Goal: Task Accomplishment & Management: Complete application form

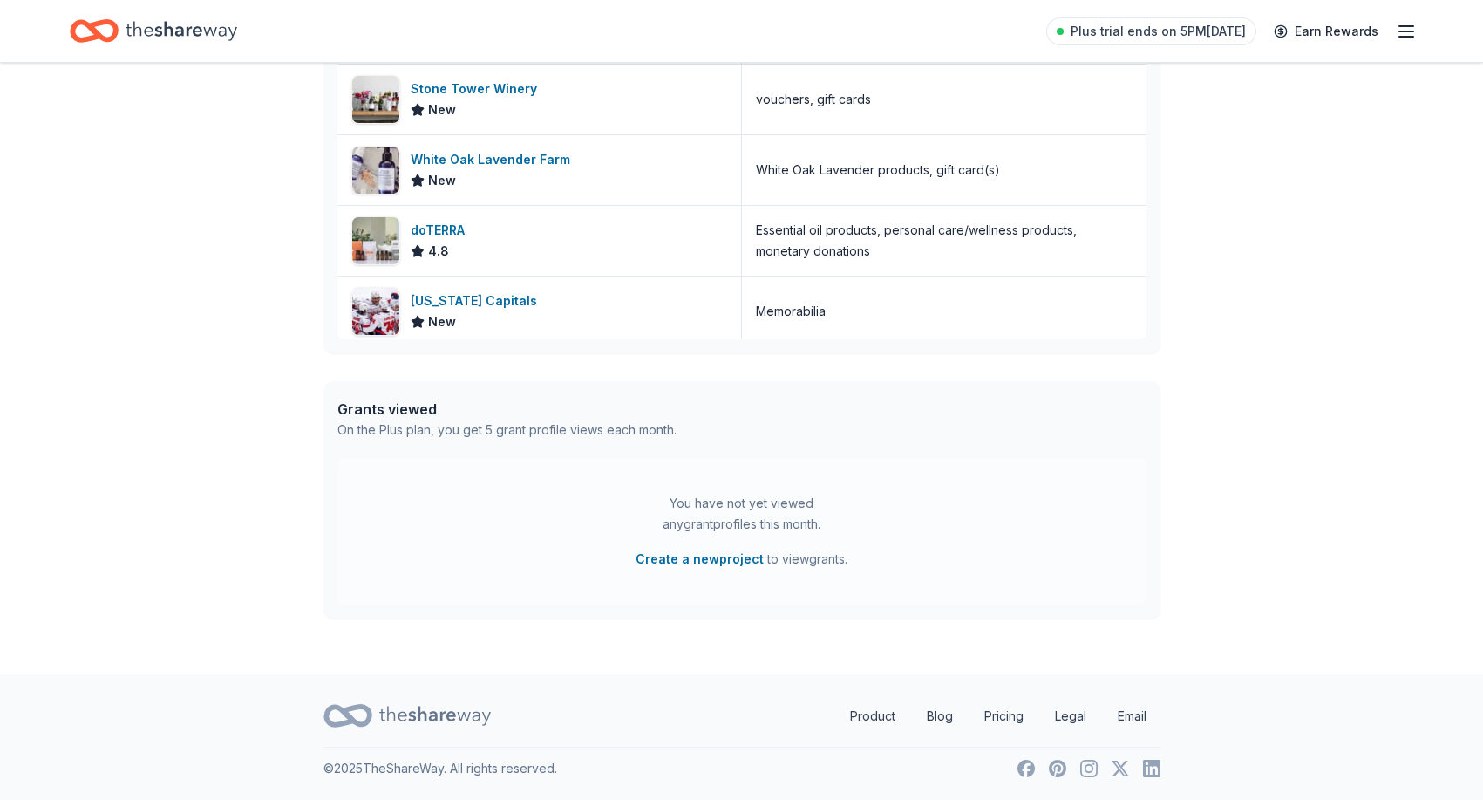
scroll to position [606, 0]
click at [720, 561] on button "Create a new project" at bounding box center [700, 559] width 128 height 21
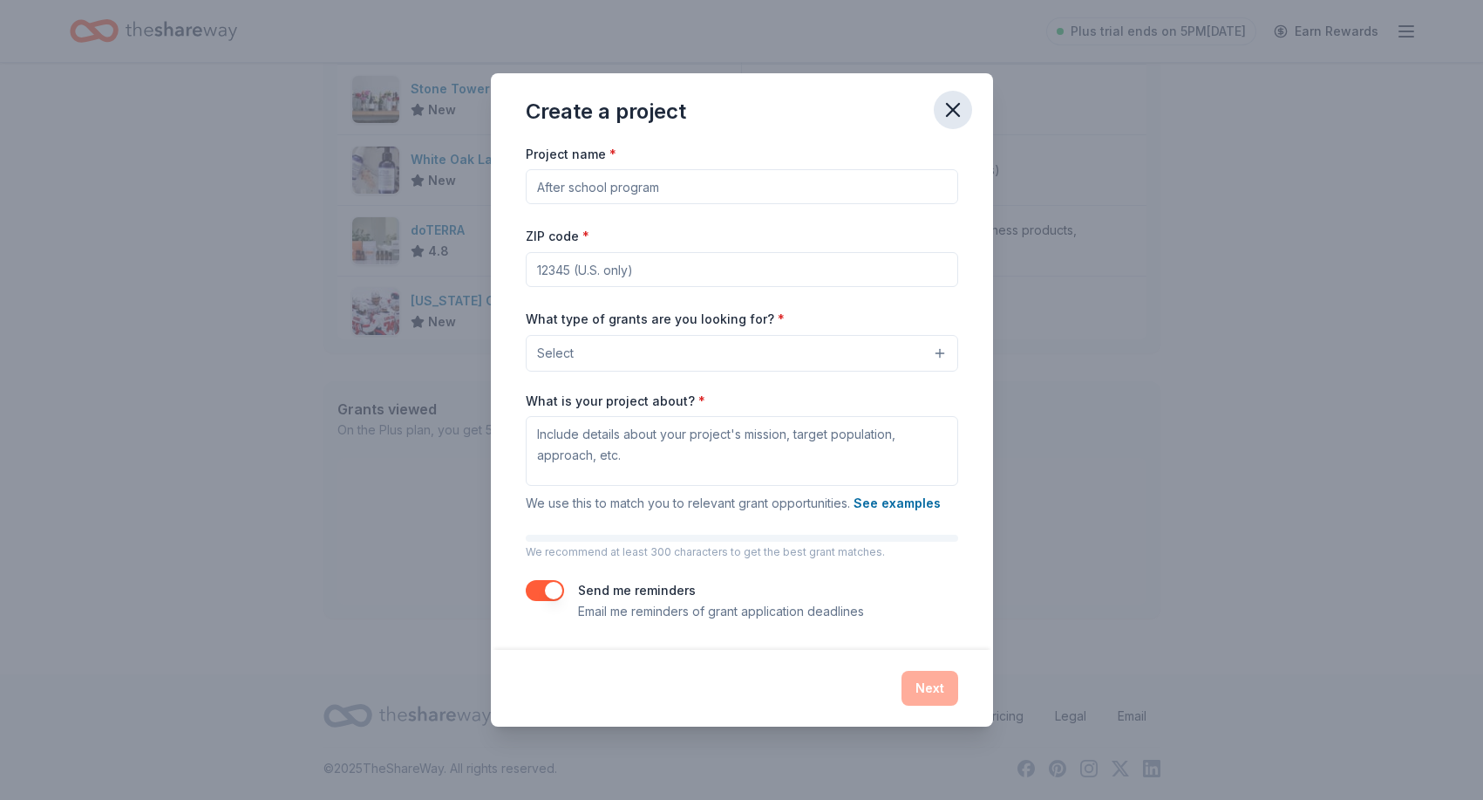
click at [948, 104] on icon "button" at bounding box center [953, 110] width 24 height 24
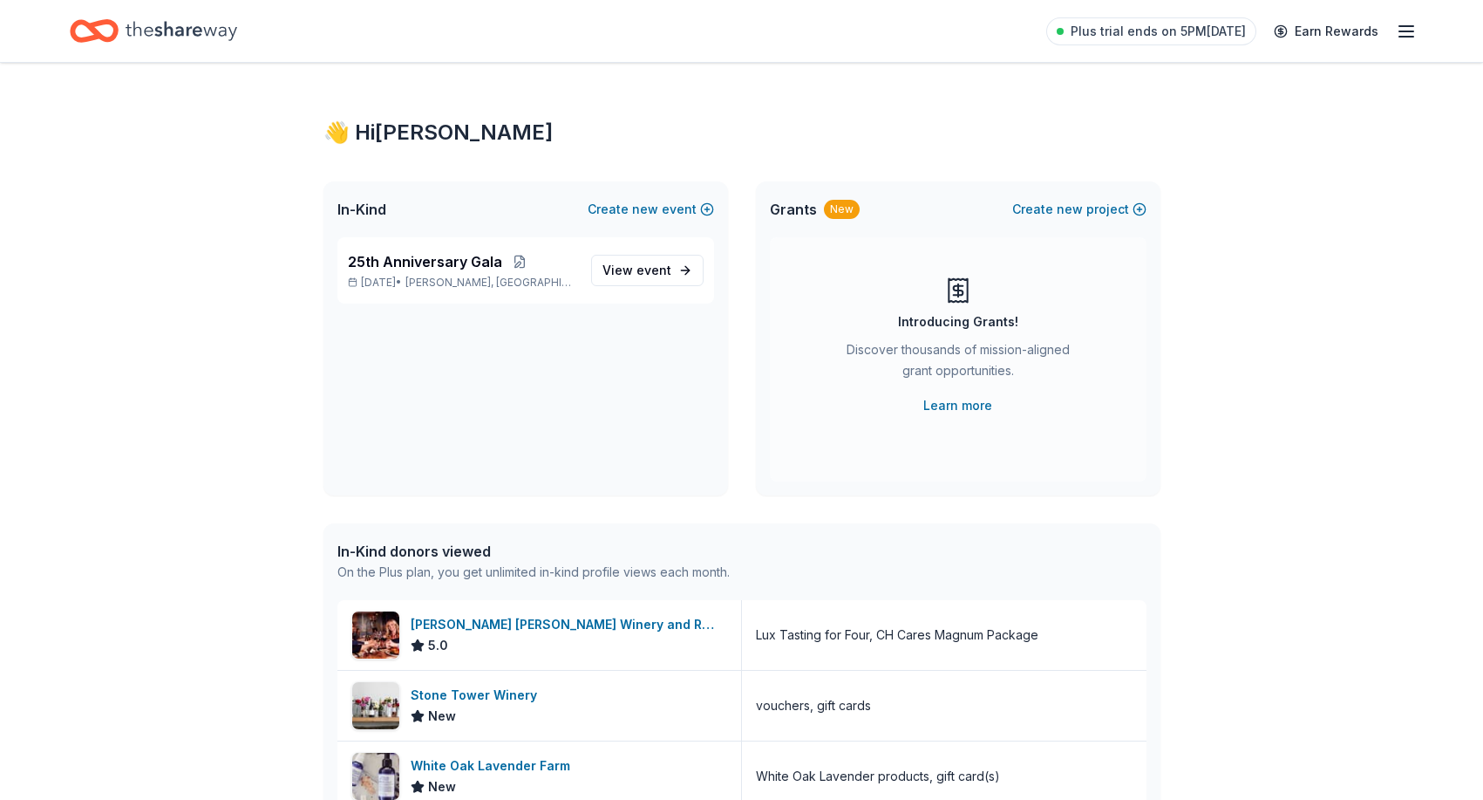
scroll to position [0, 0]
click at [645, 264] on span "event" at bounding box center [654, 269] width 35 height 15
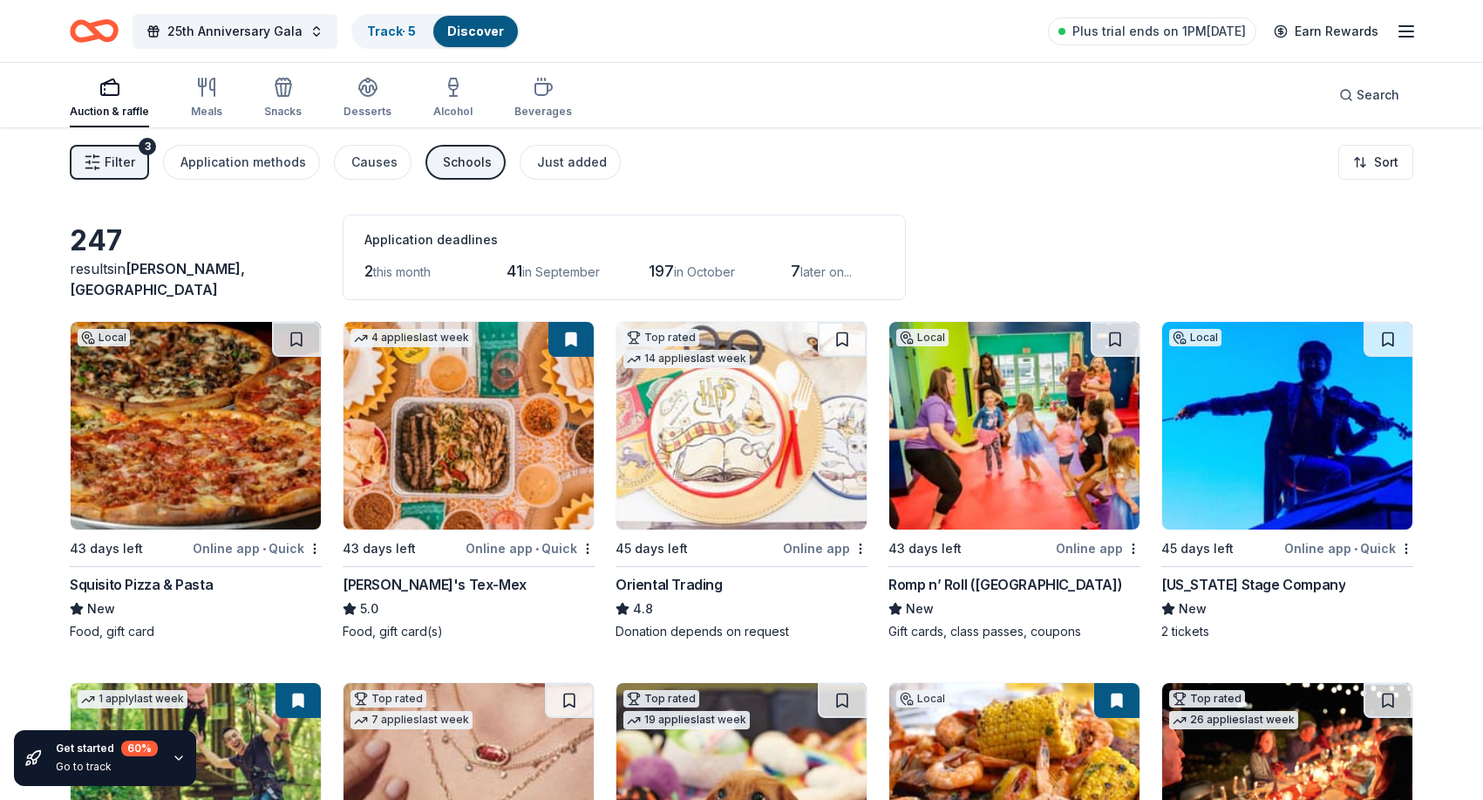
click at [754, 432] on img at bounding box center [742, 426] width 250 height 208
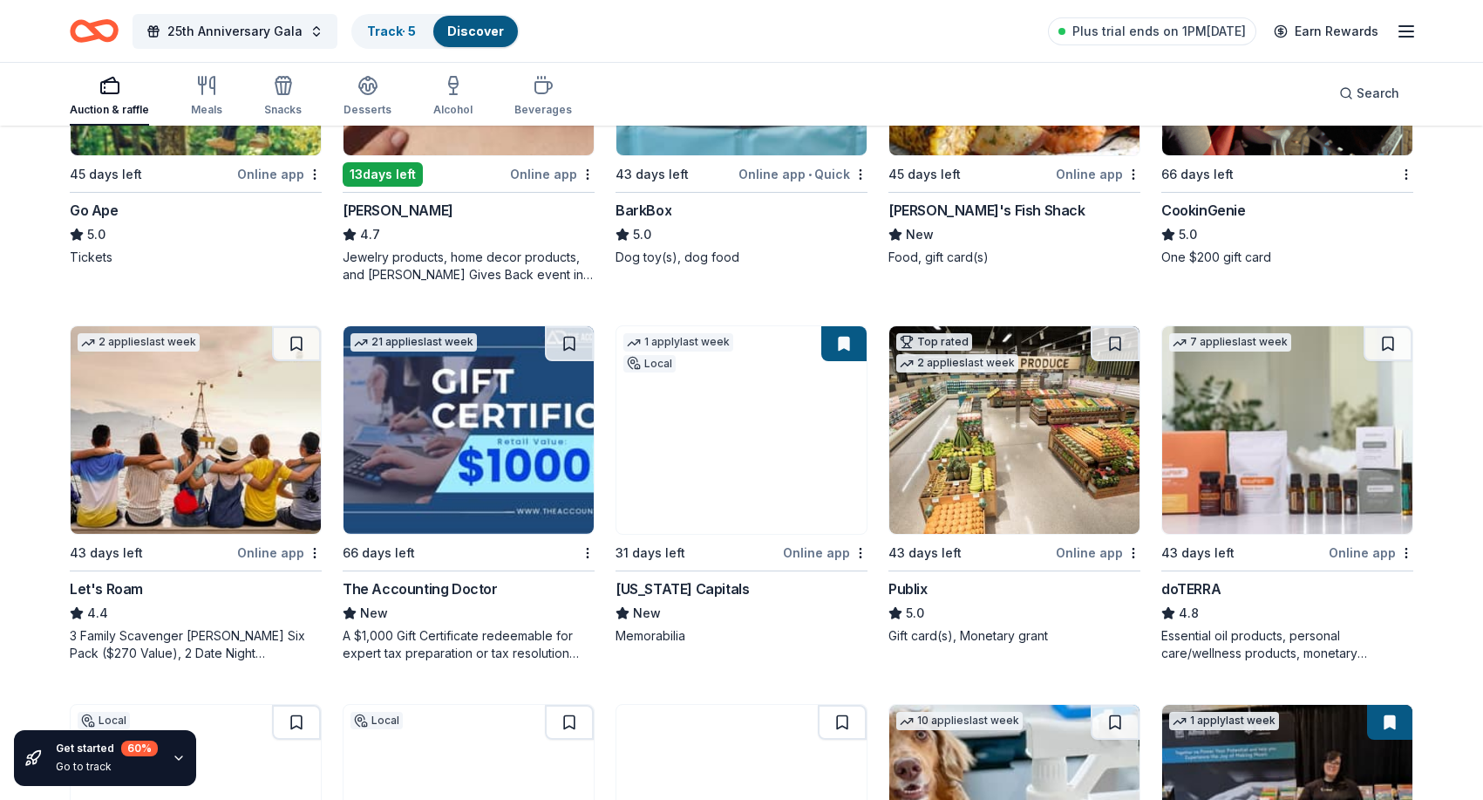
scroll to position [737, 0]
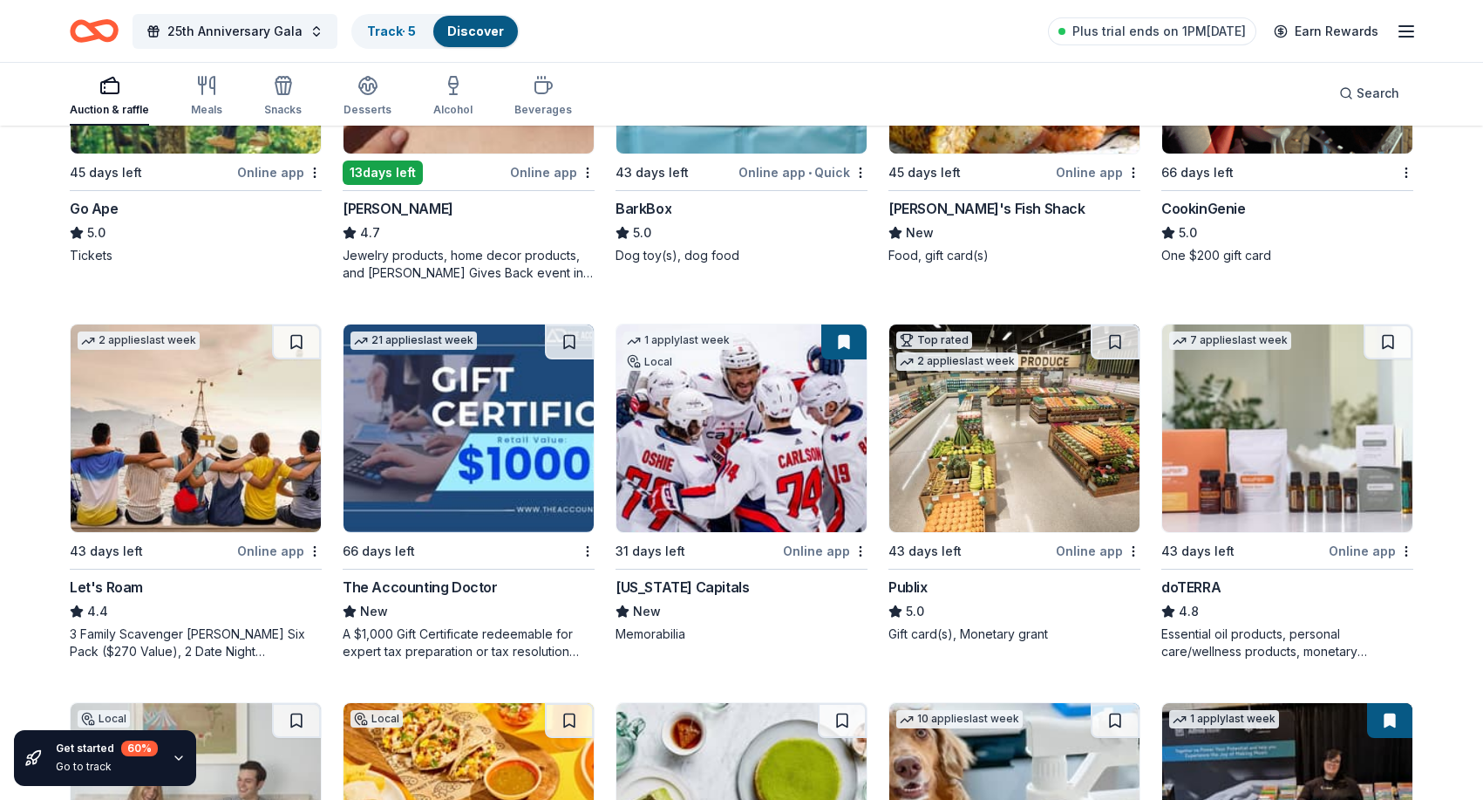
click at [204, 425] on img at bounding box center [196, 428] width 250 height 208
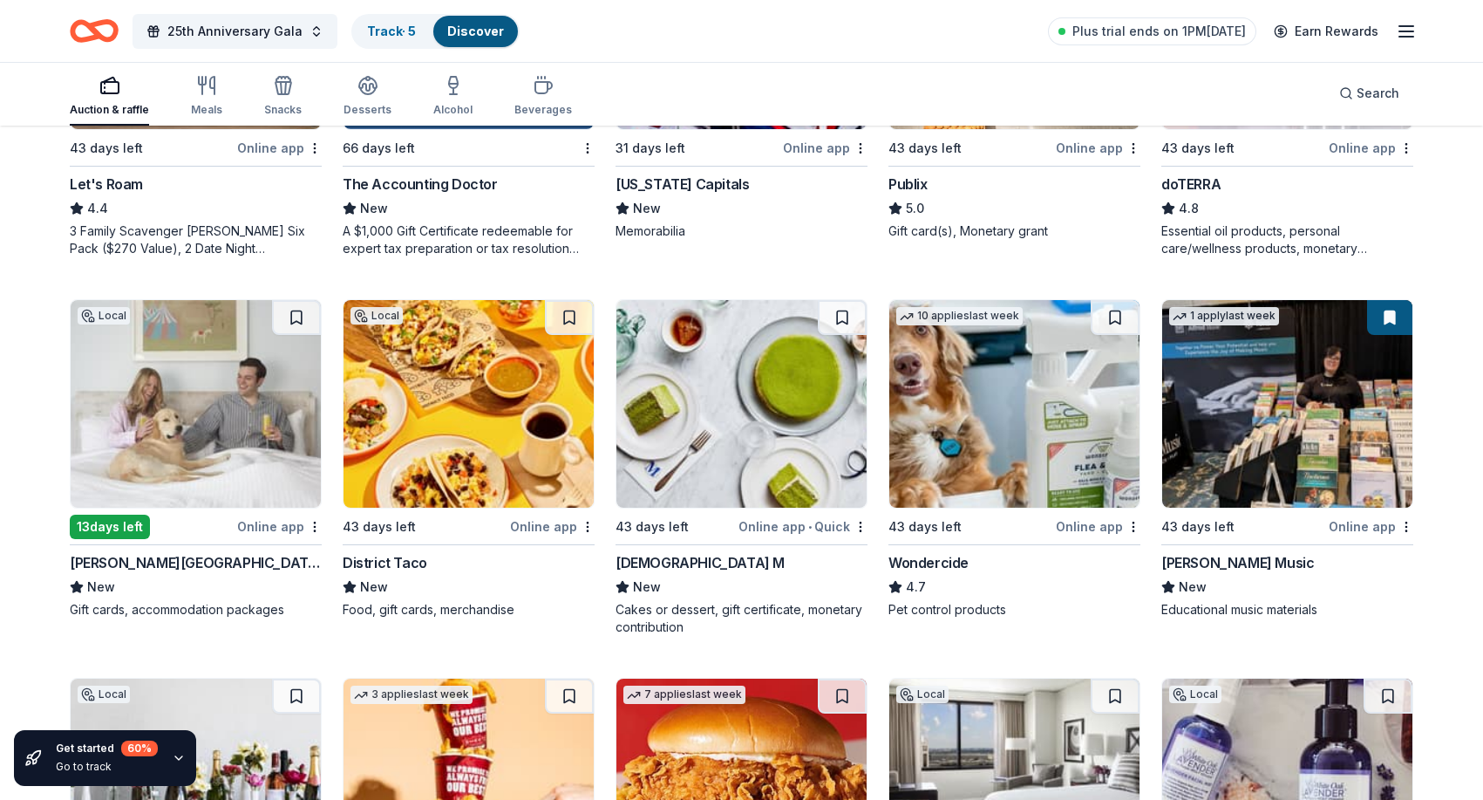
scroll to position [1198, 0]
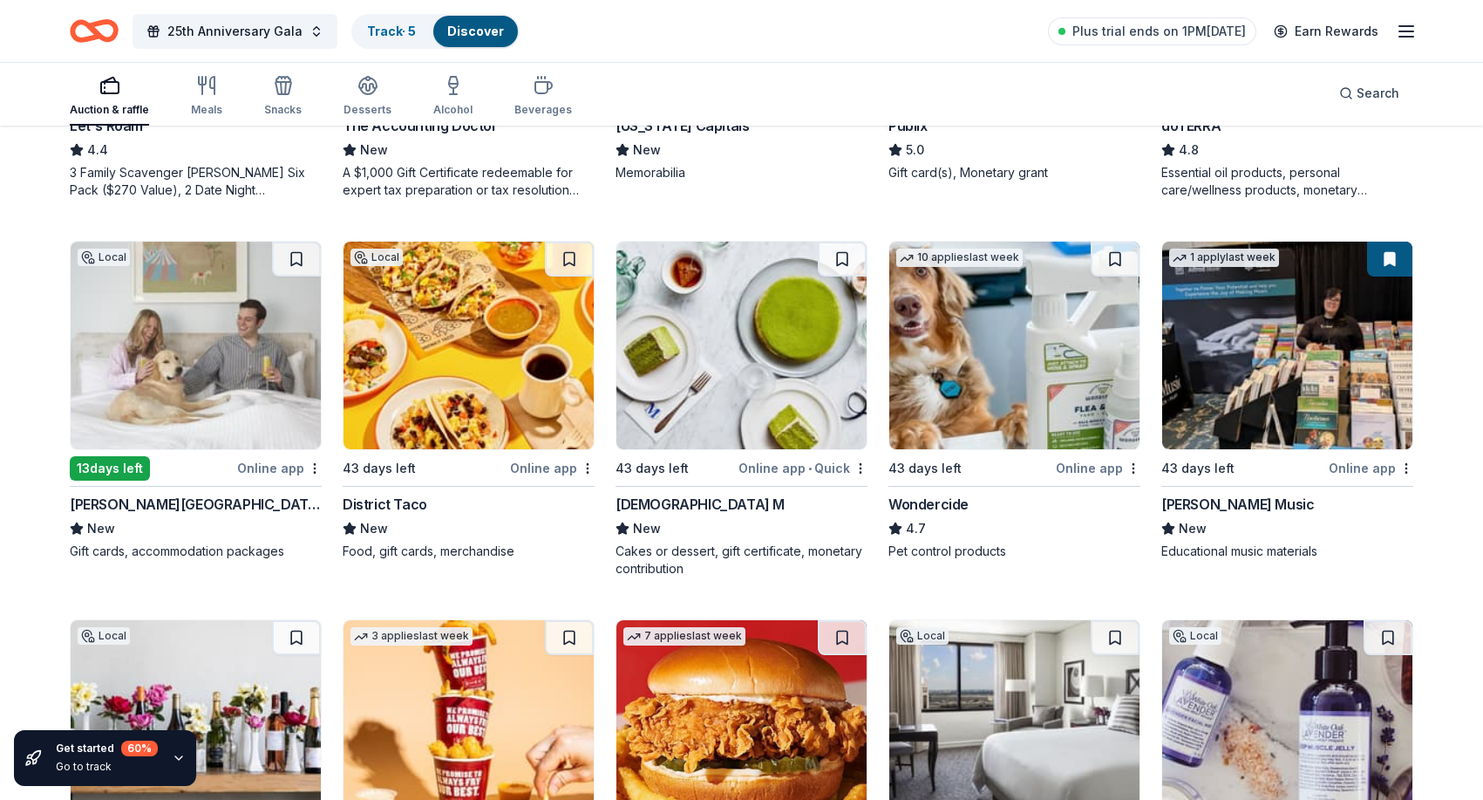
click at [155, 315] on img at bounding box center [196, 346] width 250 height 208
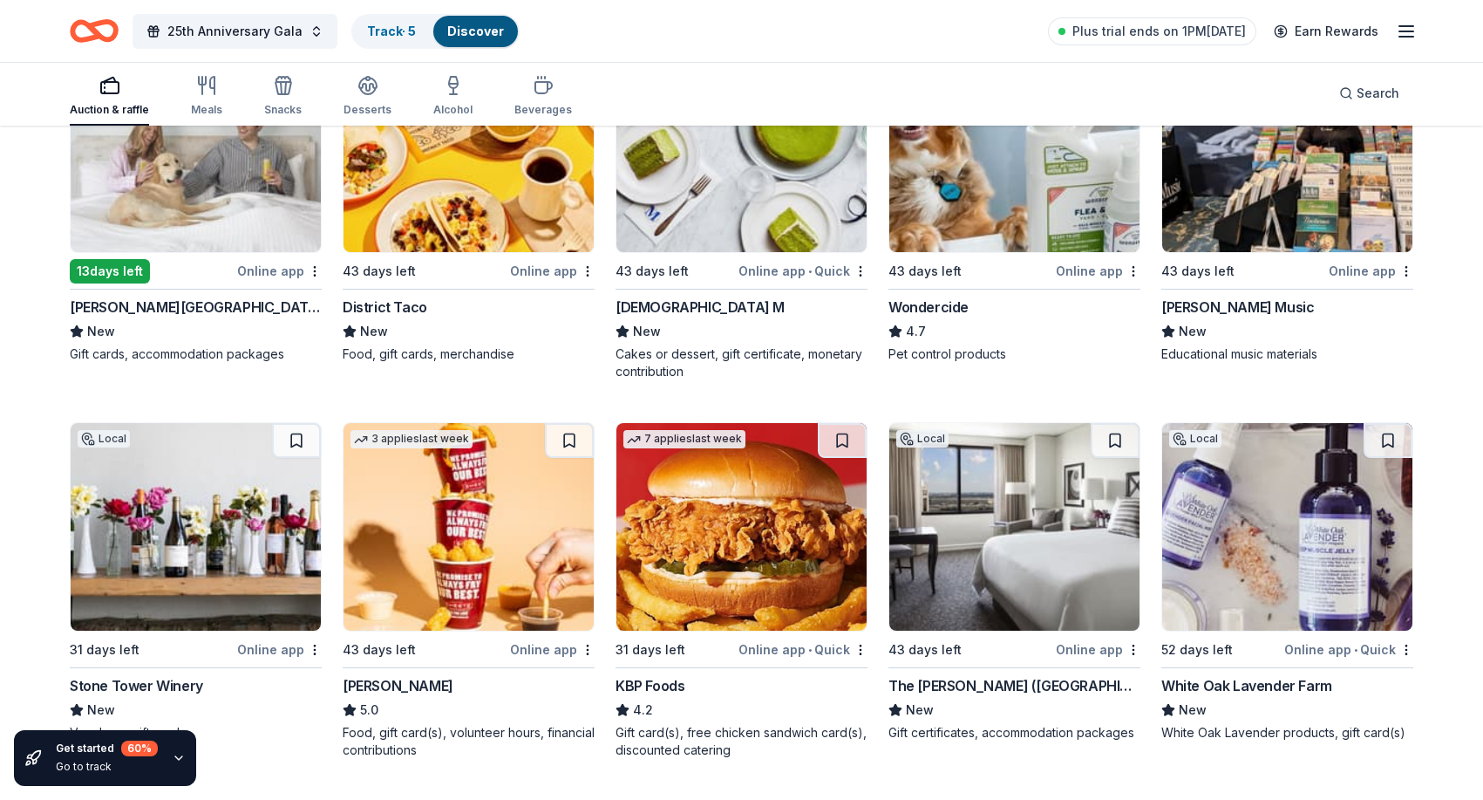
scroll to position [1398, 0]
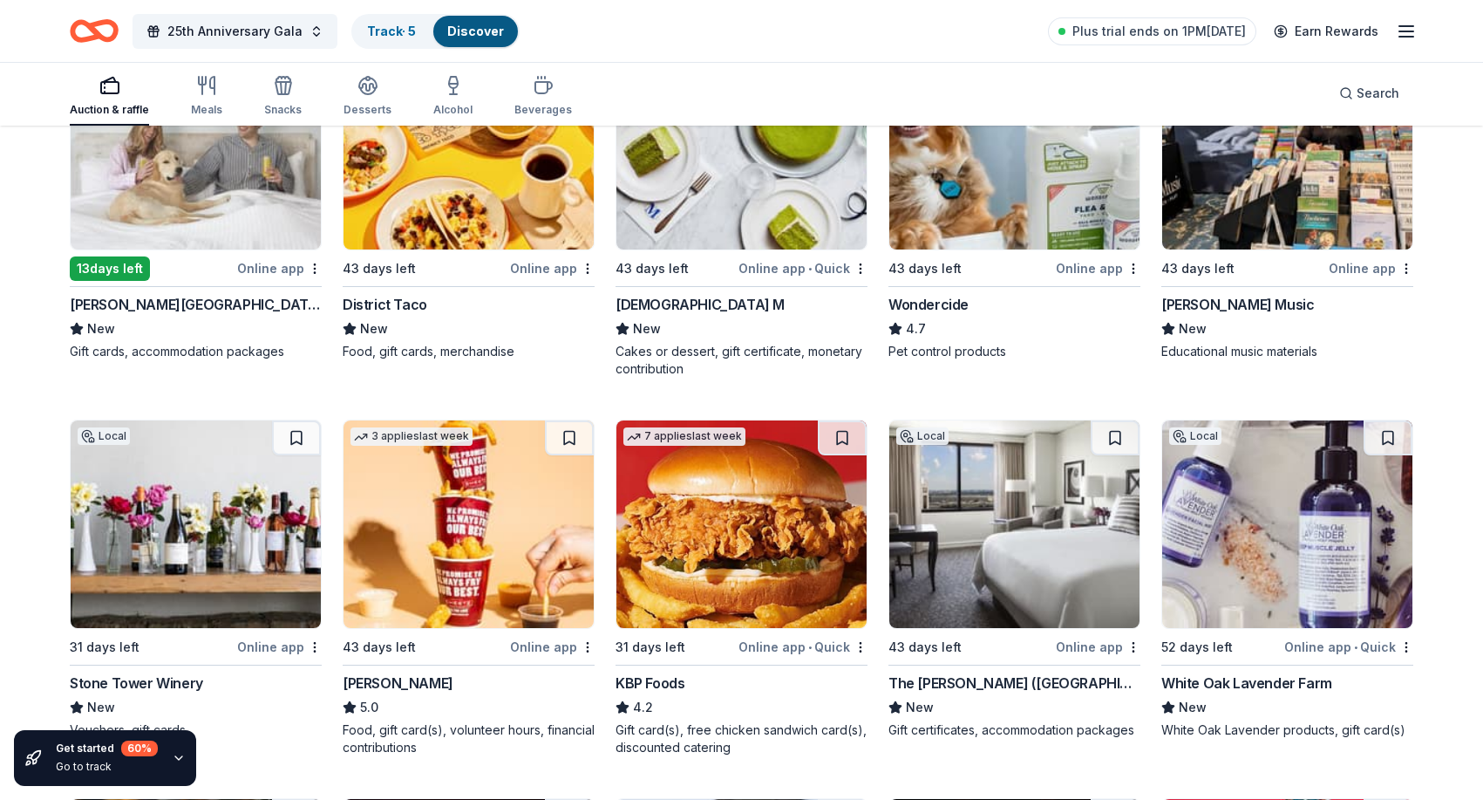
click at [982, 489] on img at bounding box center [1015, 524] width 250 height 208
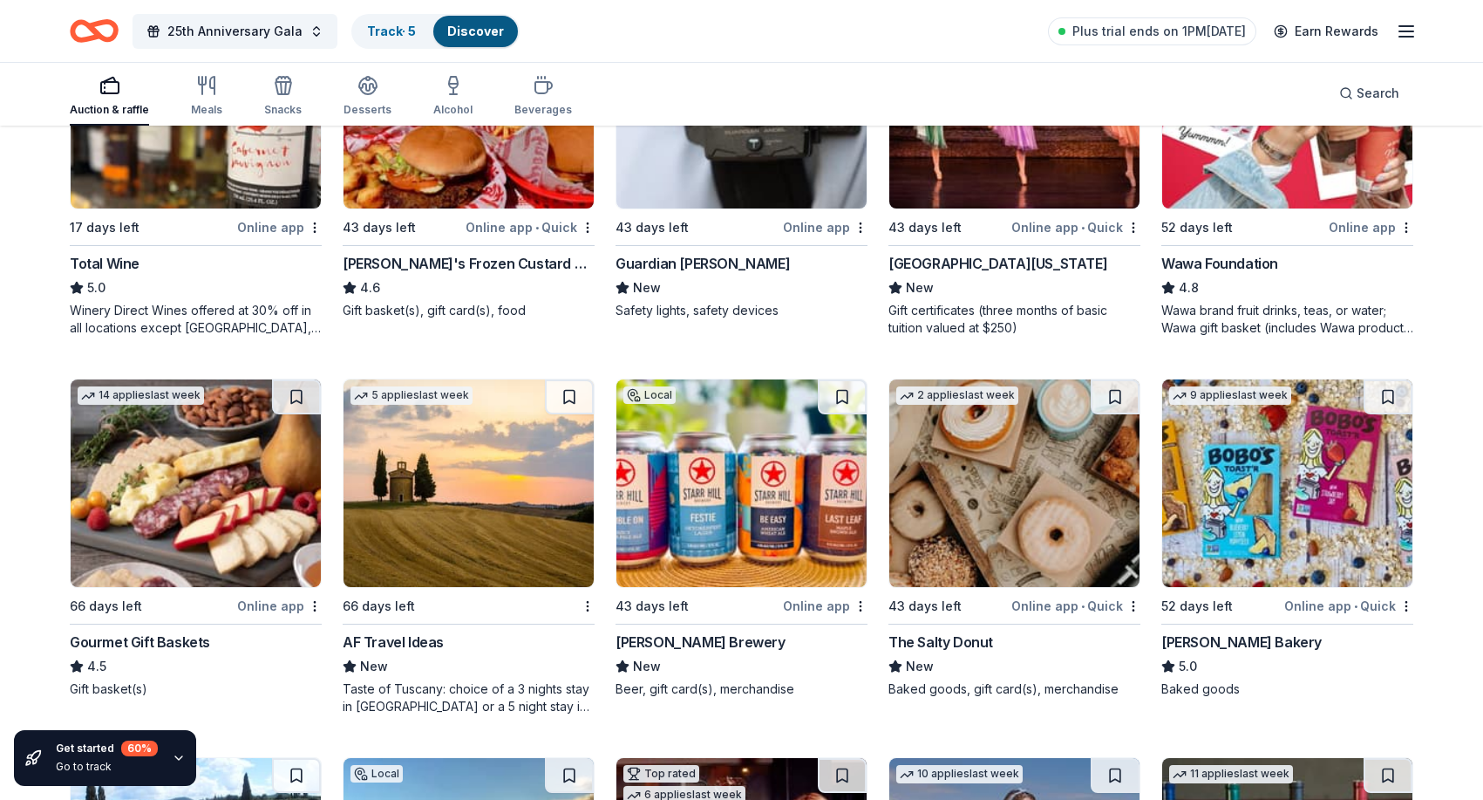
scroll to position [2198, 0]
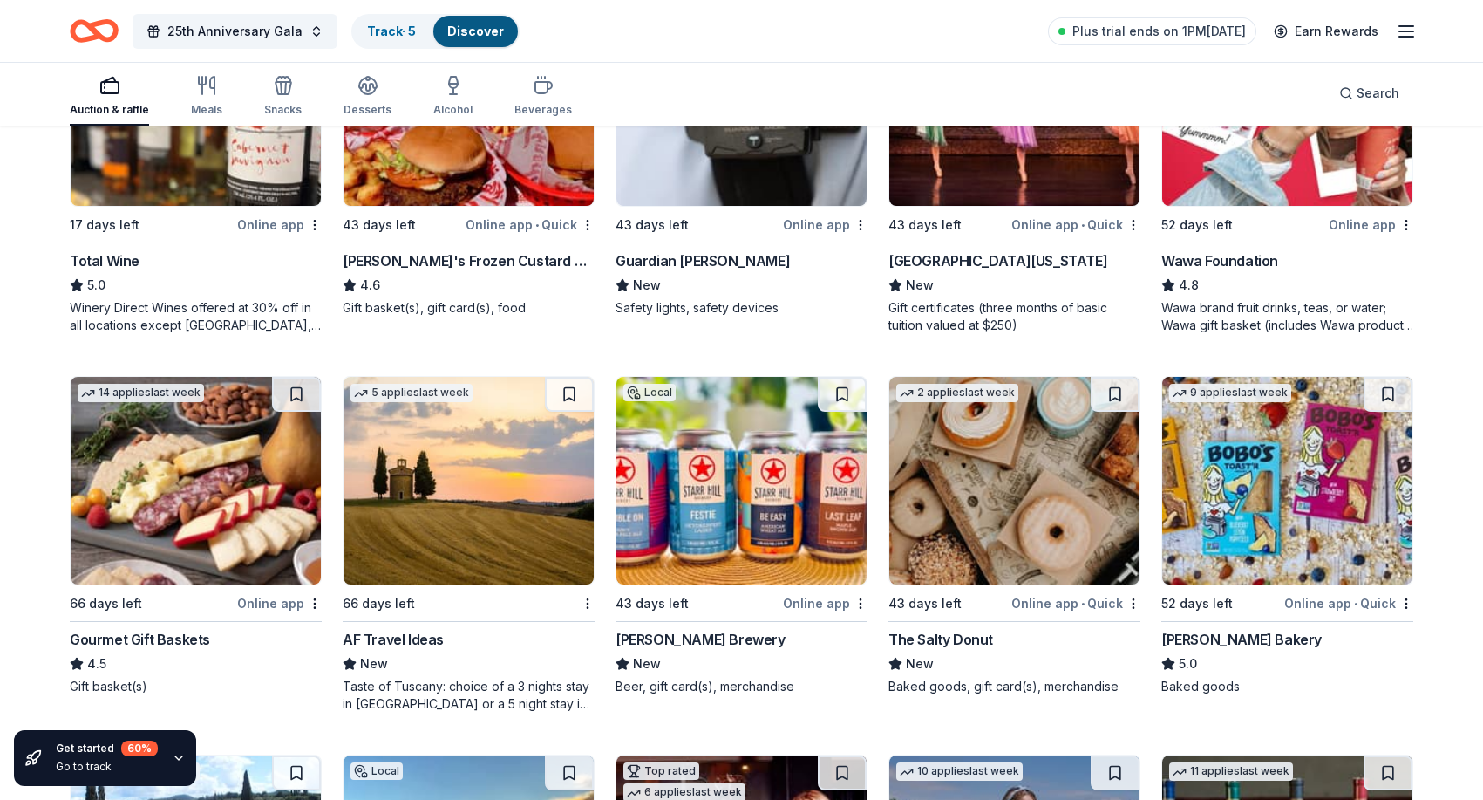
click at [762, 460] on img at bounding box center [742, 481] width 250 height 208
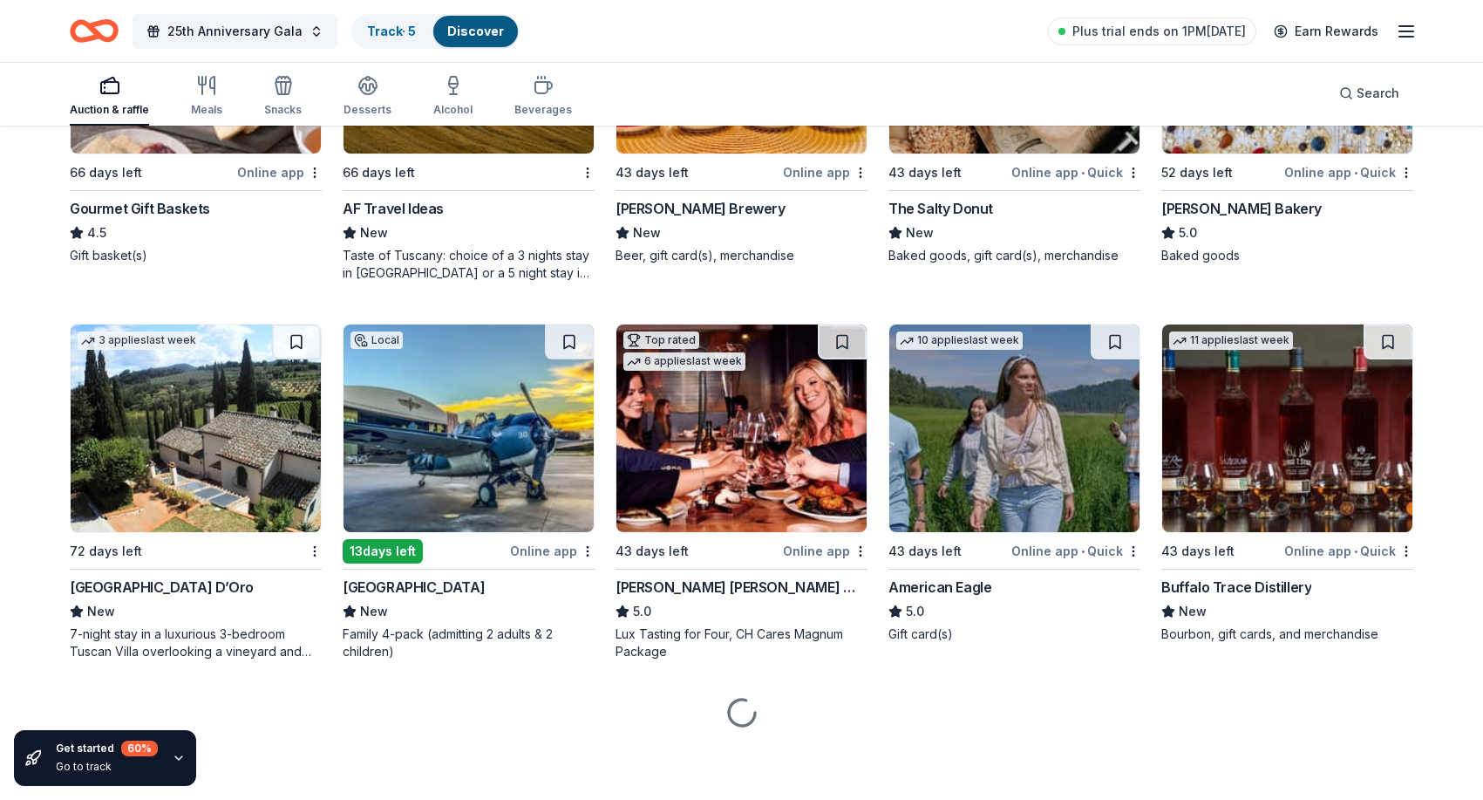
scroll to position [2629, 0]
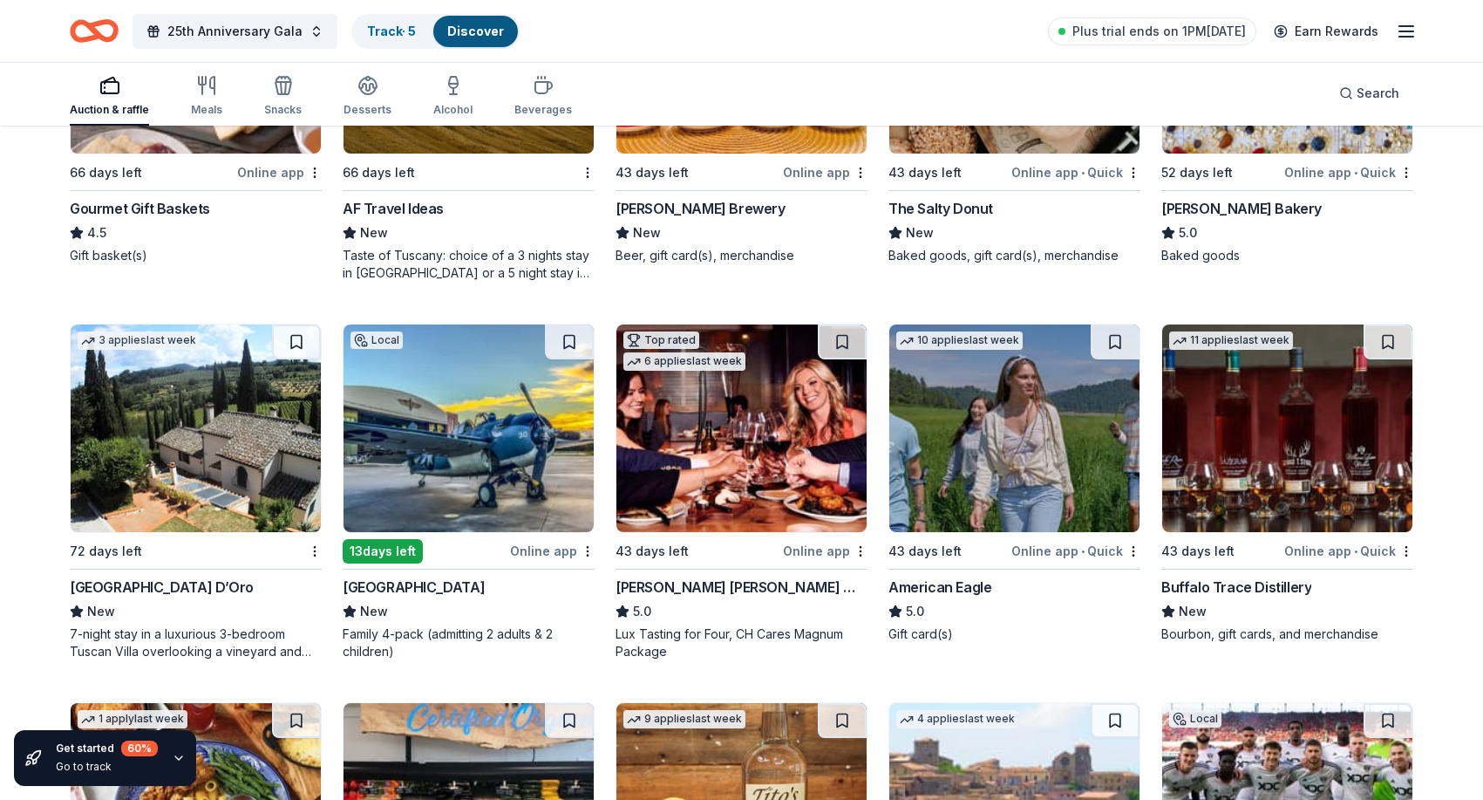
click at [1300, 426] on img at bounding box center [1287, 428] width 250 height 208
click at [446, 437] on img at bounding box center [469, 428] width 250 height 208
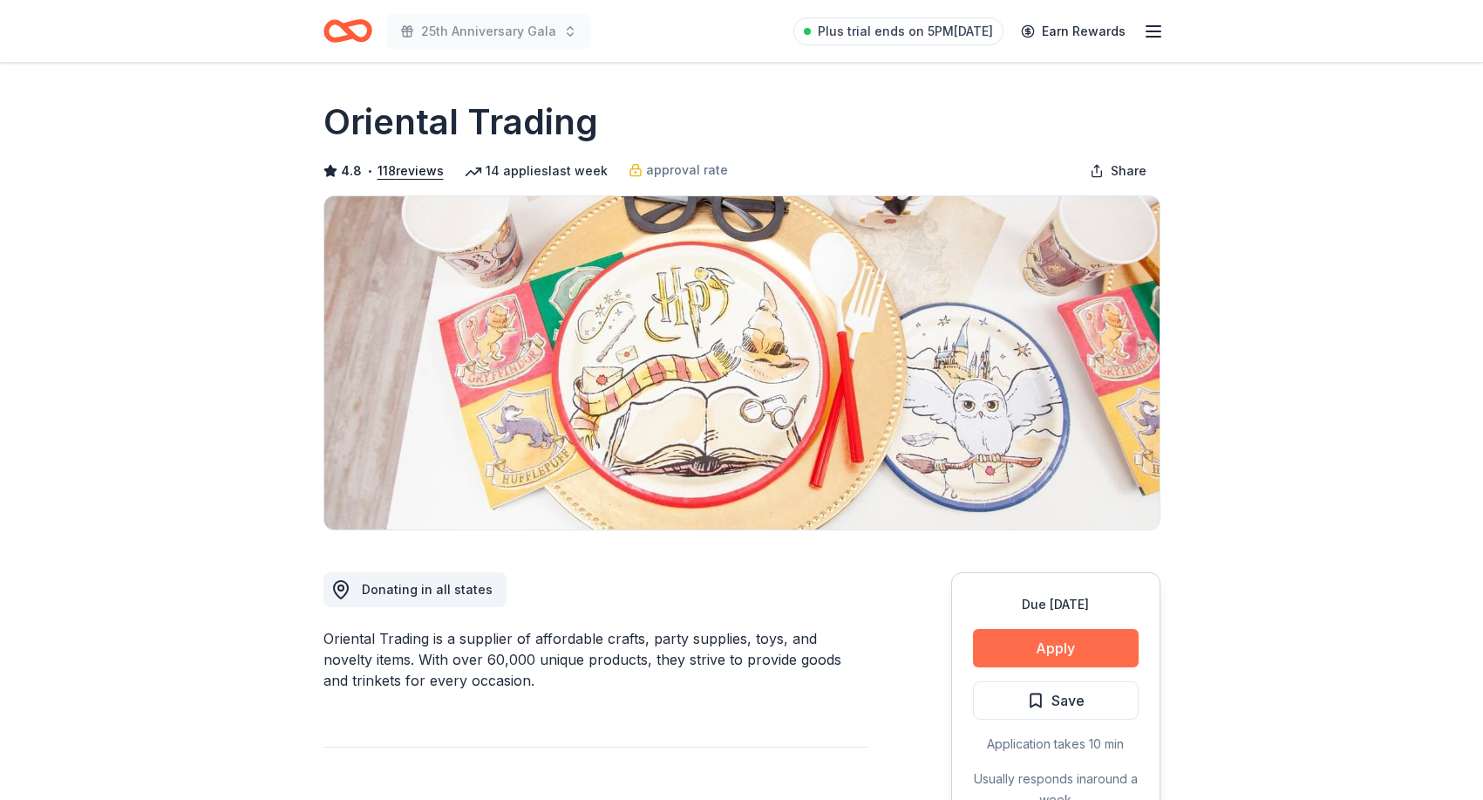
click at [1064, 645] on button "Apply" at bounding box center [1056, 648] width 166 height 38
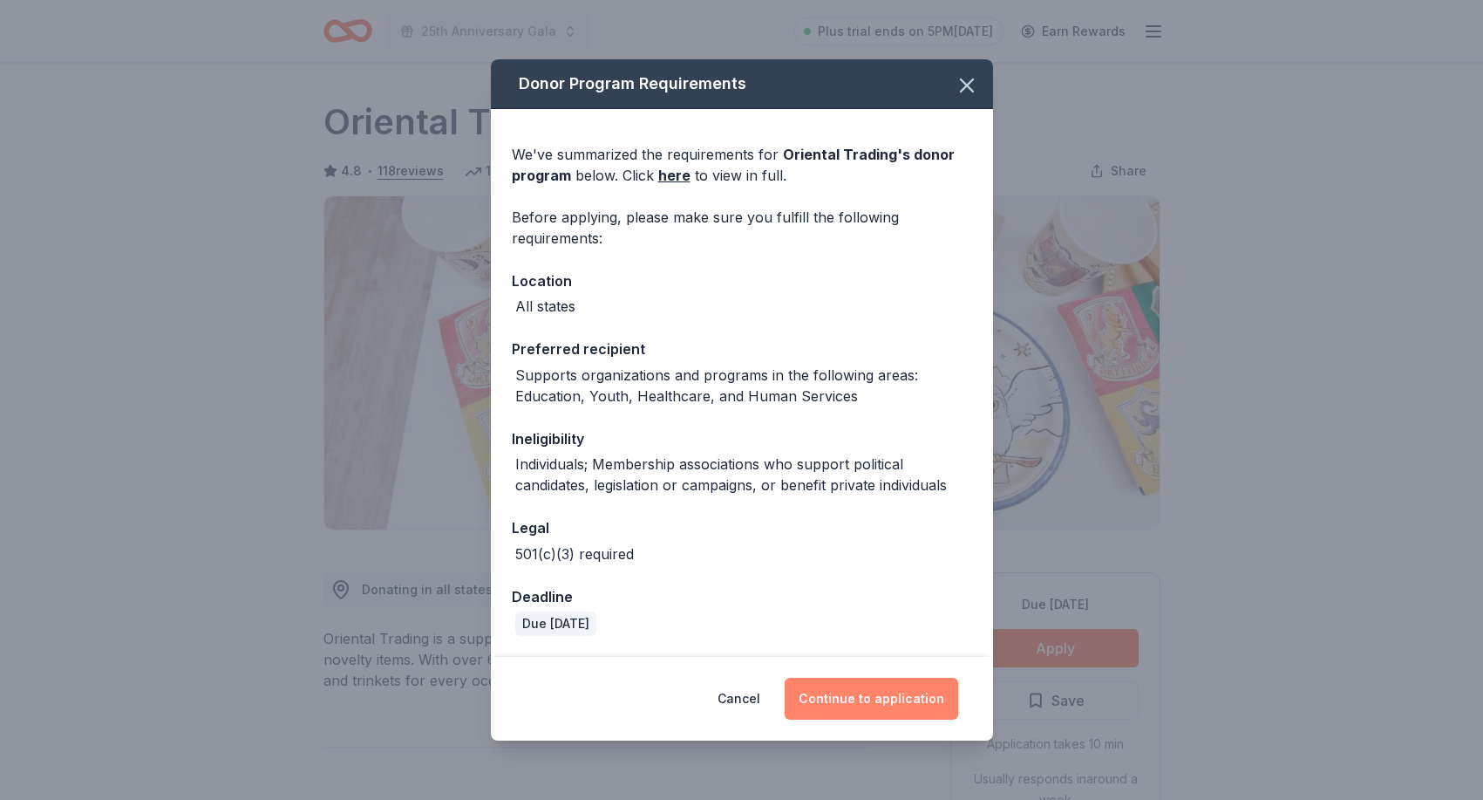
click at [882, 696] on button "Continue to application" at bounding box center [872, 699] width 174 height 42
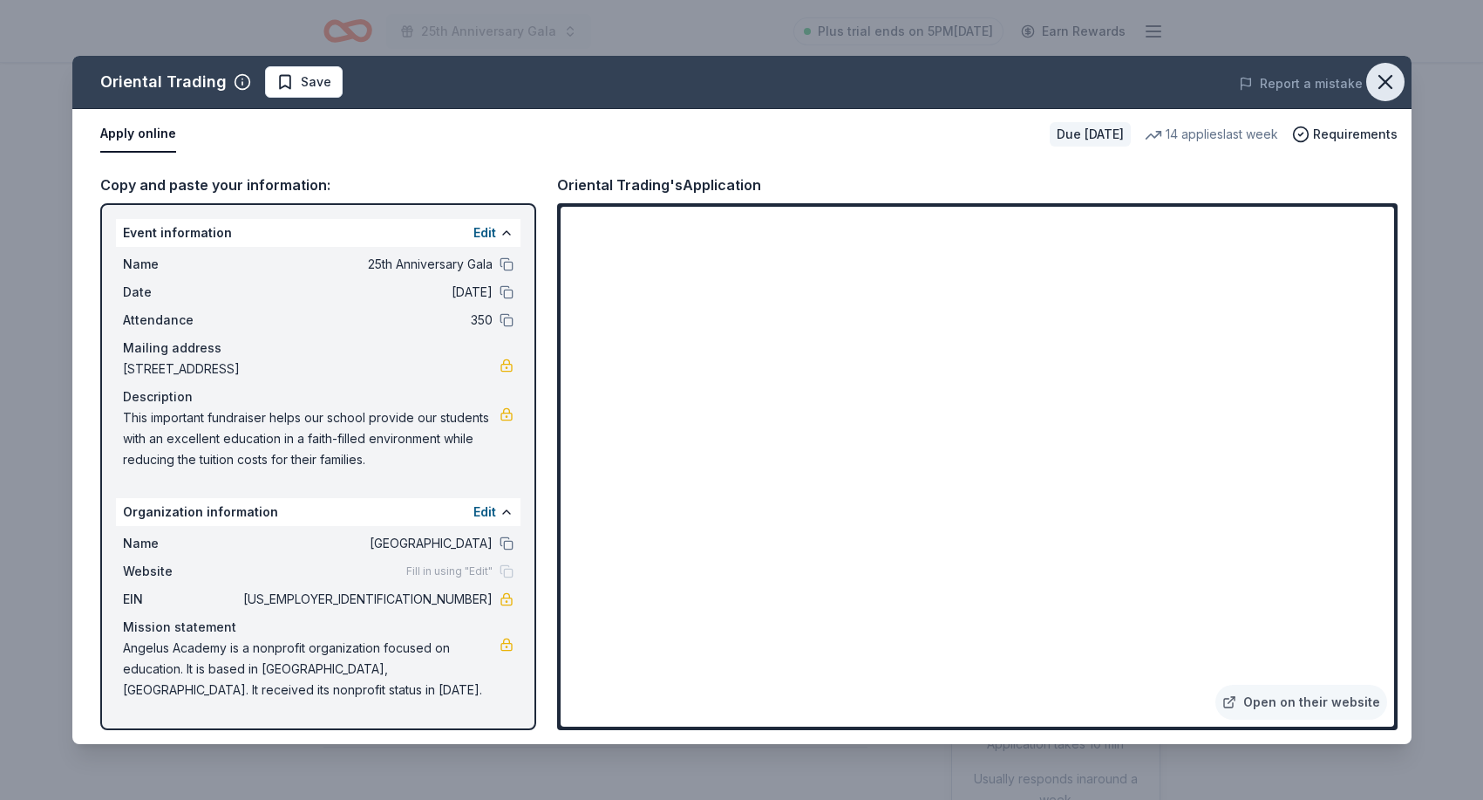
click at [1387, 77] on icon "button" at bounding box center [1386, 82] width 24 height 24
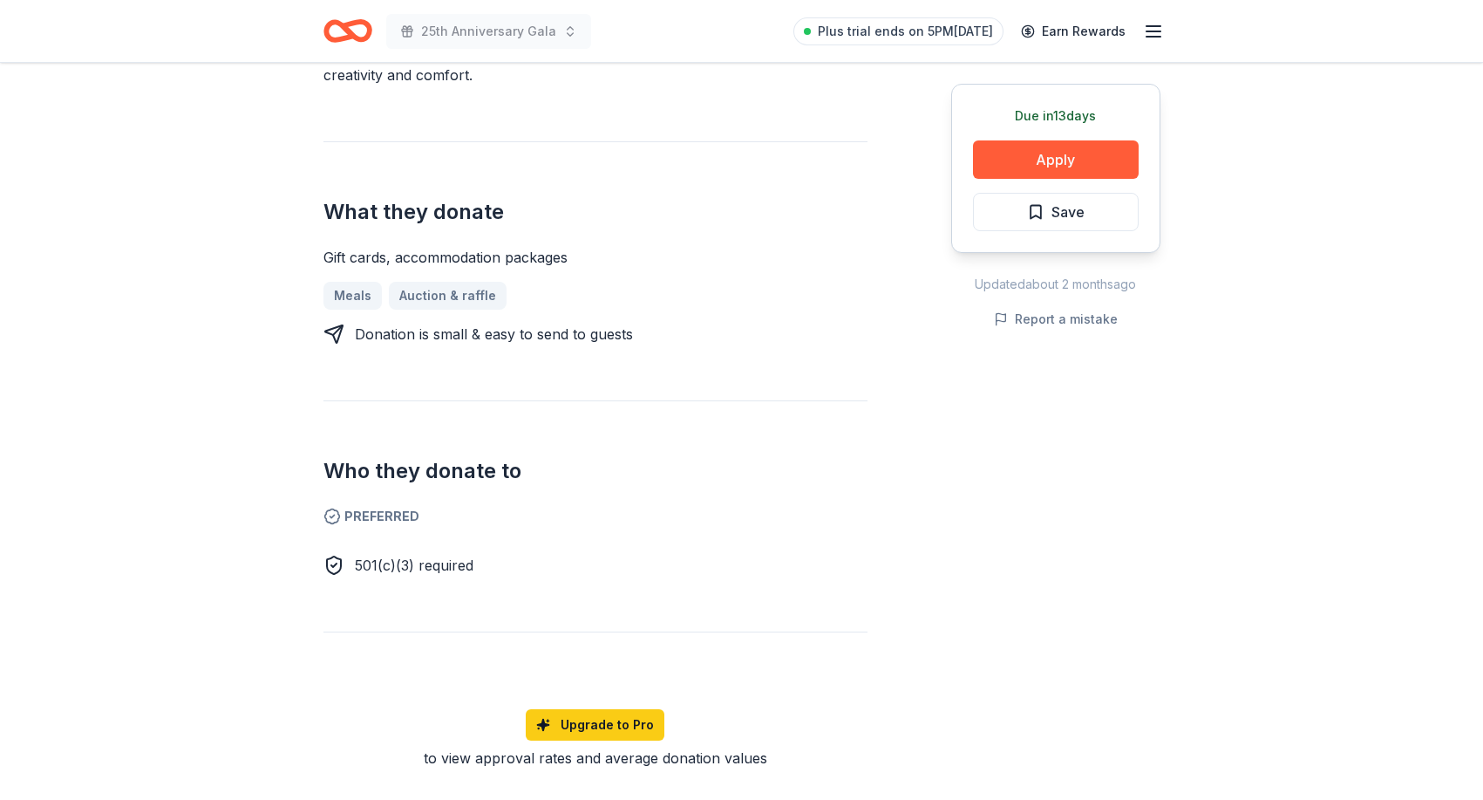
scroll to position [606, 0]
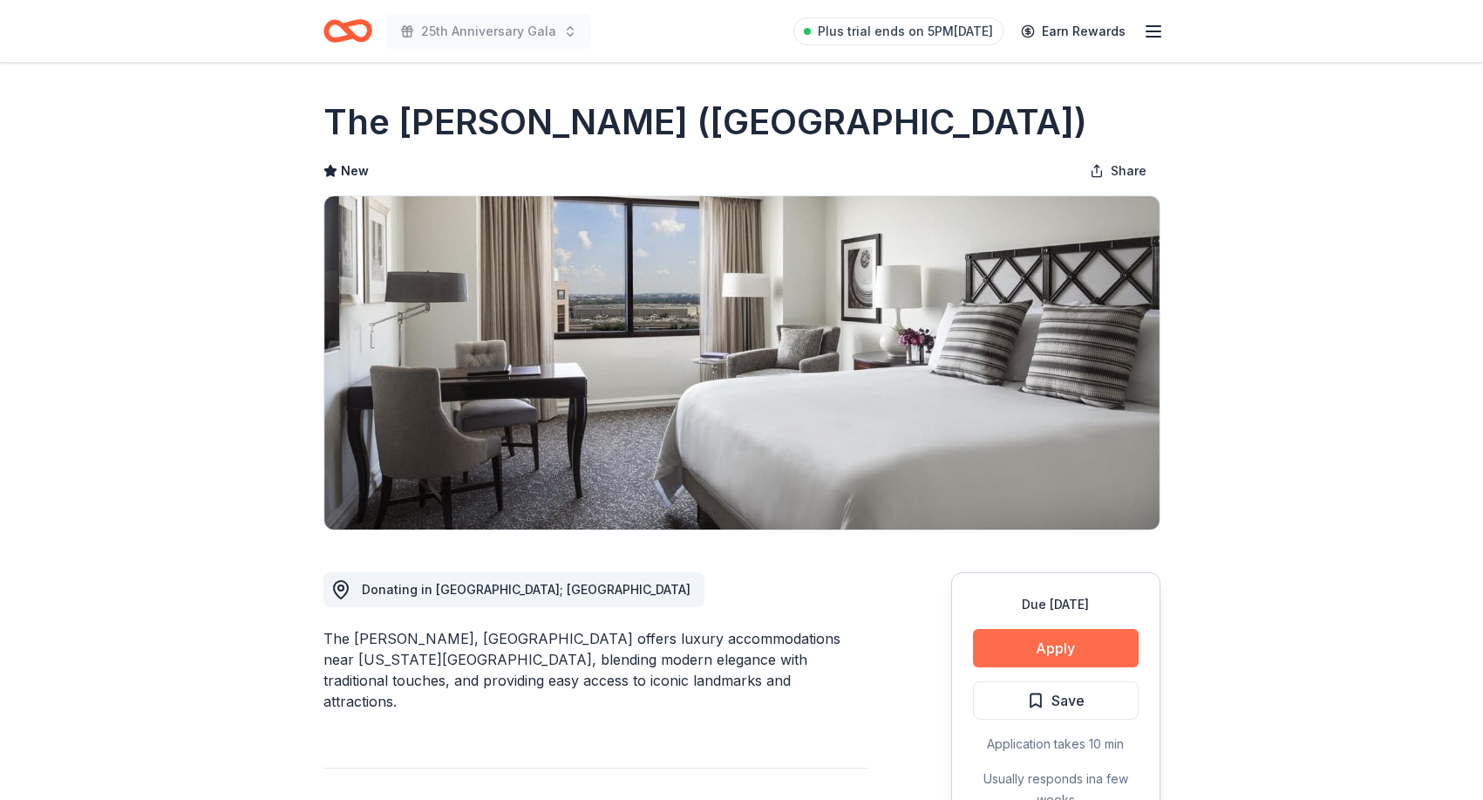
click at [1068, 645] on button "Apply" at bounding box center [1056, 648] width 166 height 38
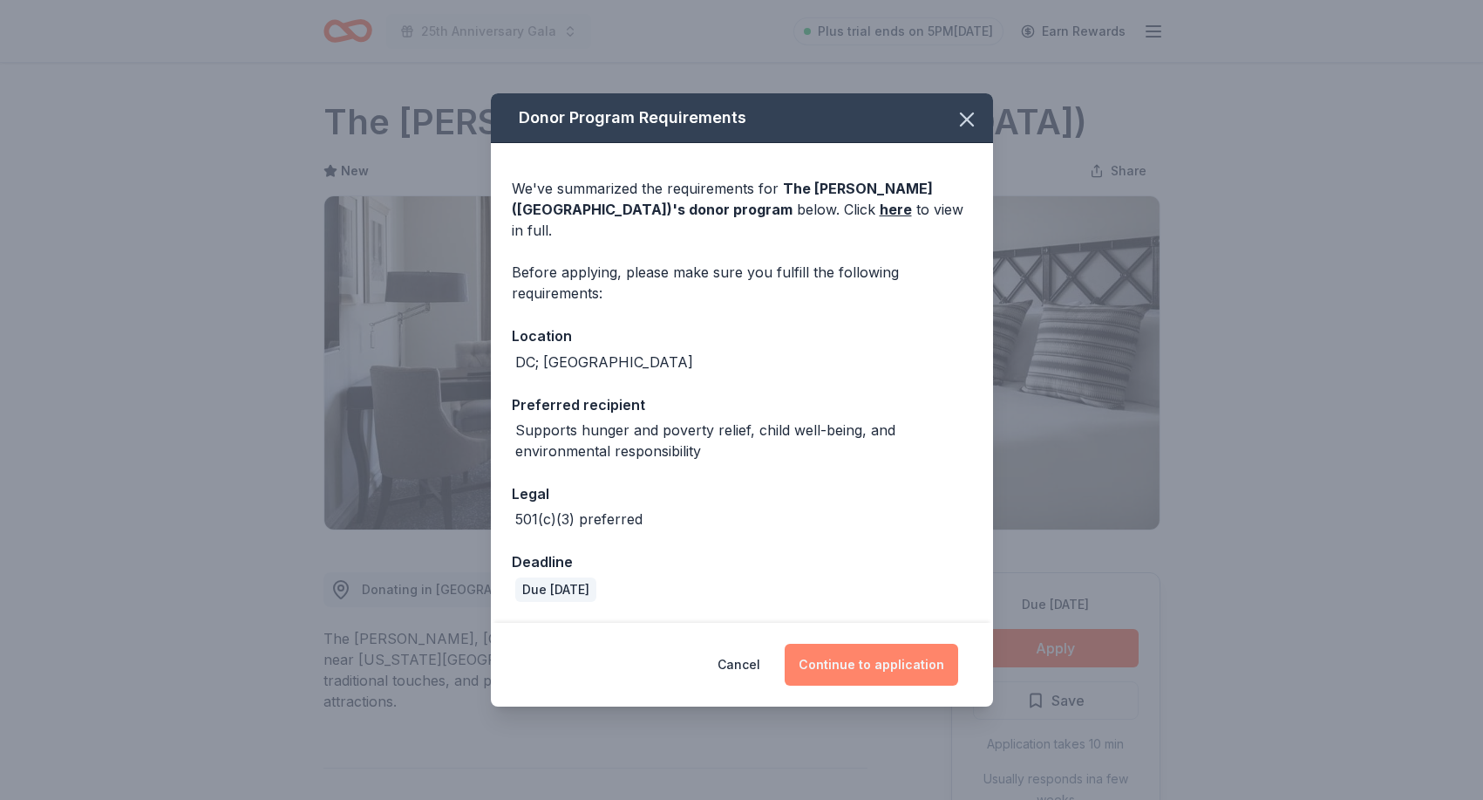
click at [896, 662] on button "Continue to application" at bounding box center [872, 665] width 174 height 42
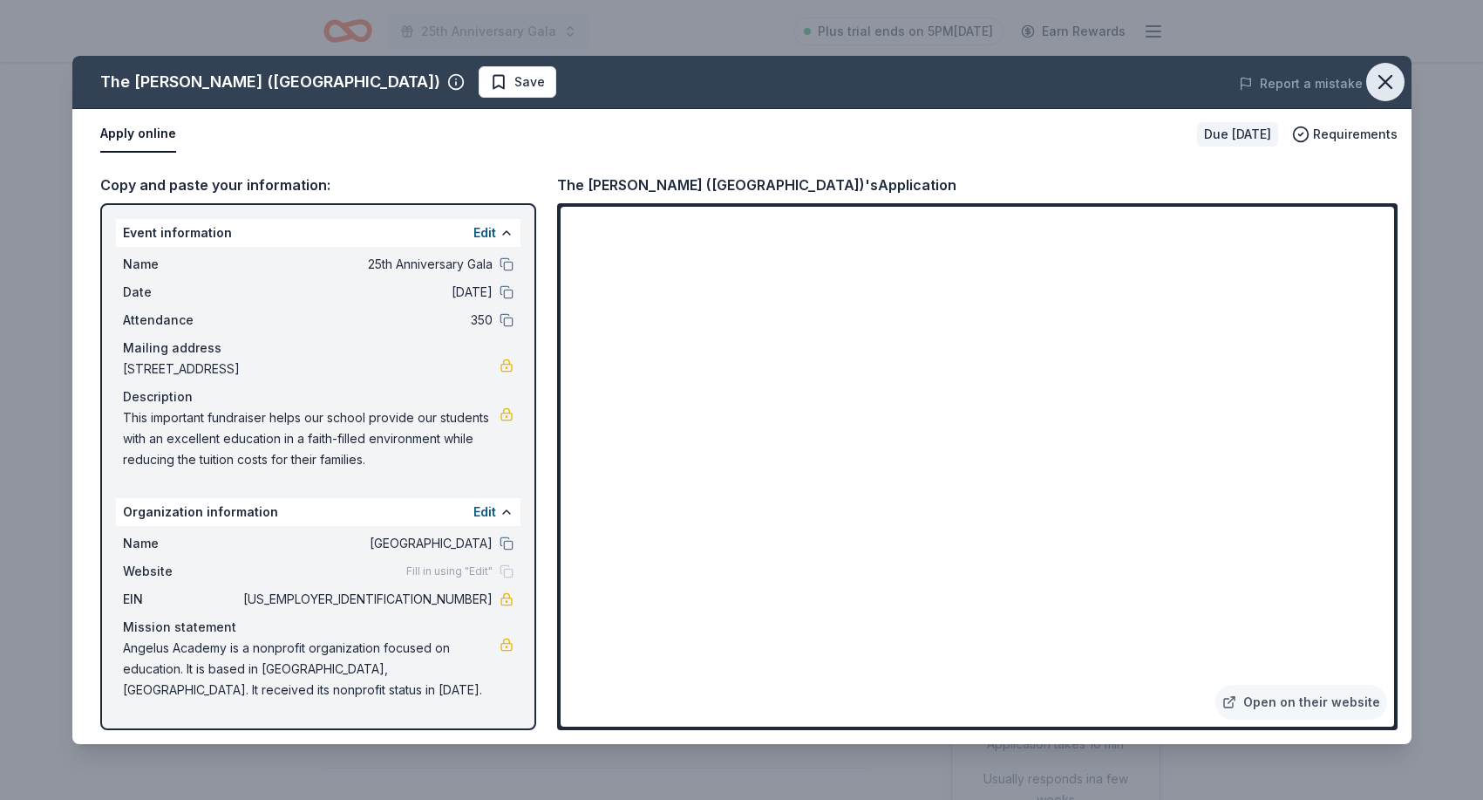
click at [1380, 77] on icon "button" at bounding box center [1386, 82] width 12 height 12
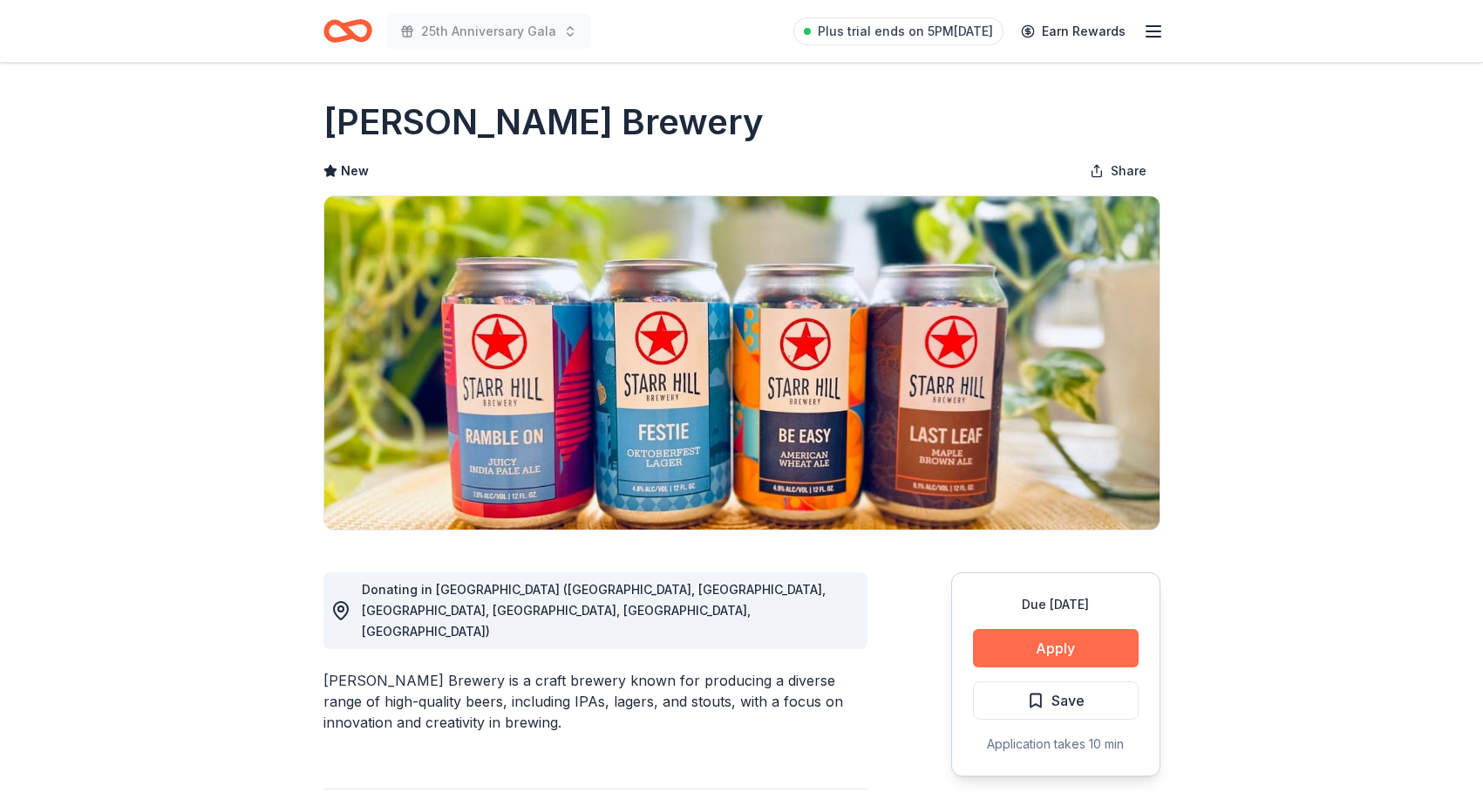
click at [1052, 645] on button "Apply" at bounding box center [1056, 648] width 166 height 38
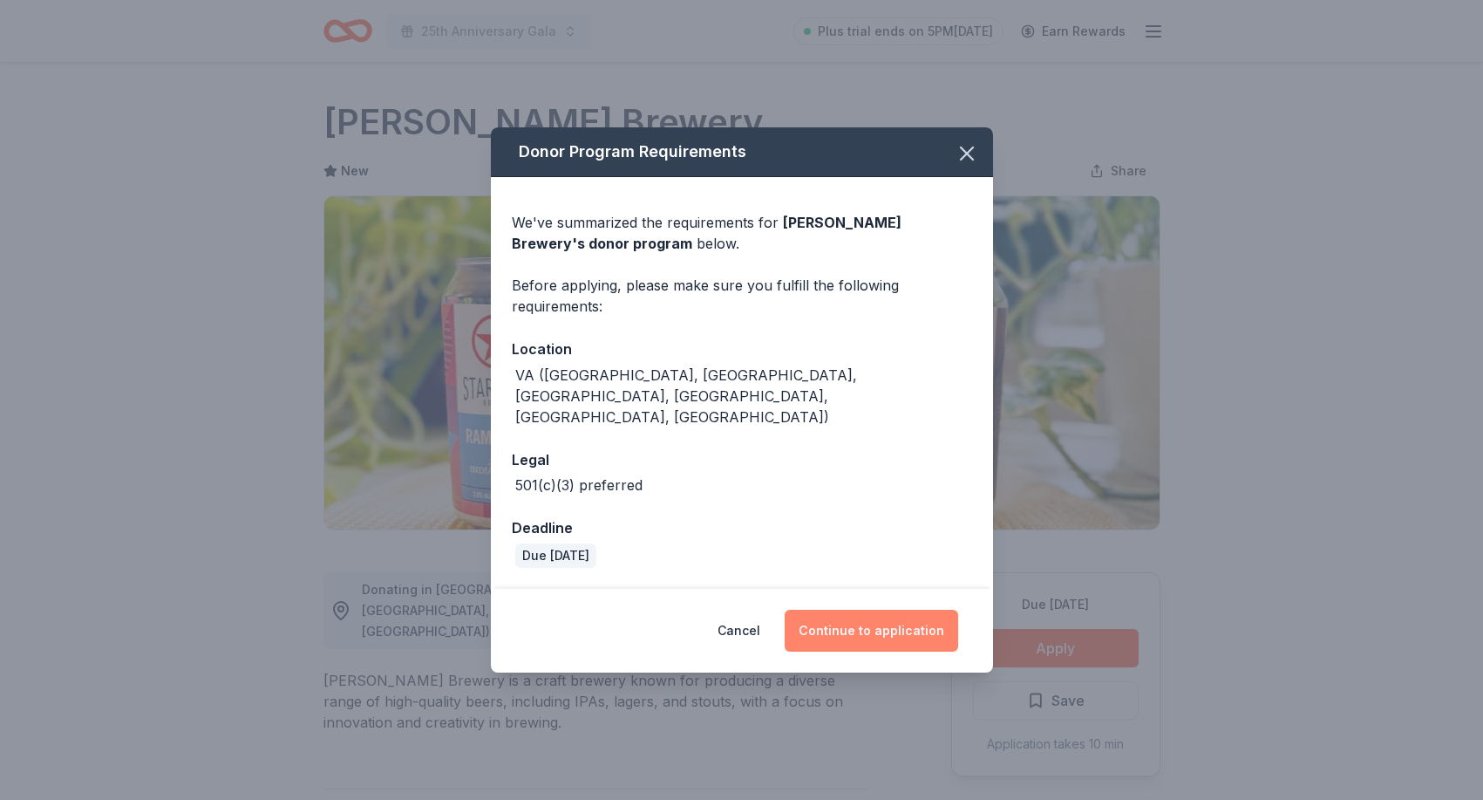
click at [873, 610] on button "Continue to application" at bounding box center [872, 631] width 174 height 42
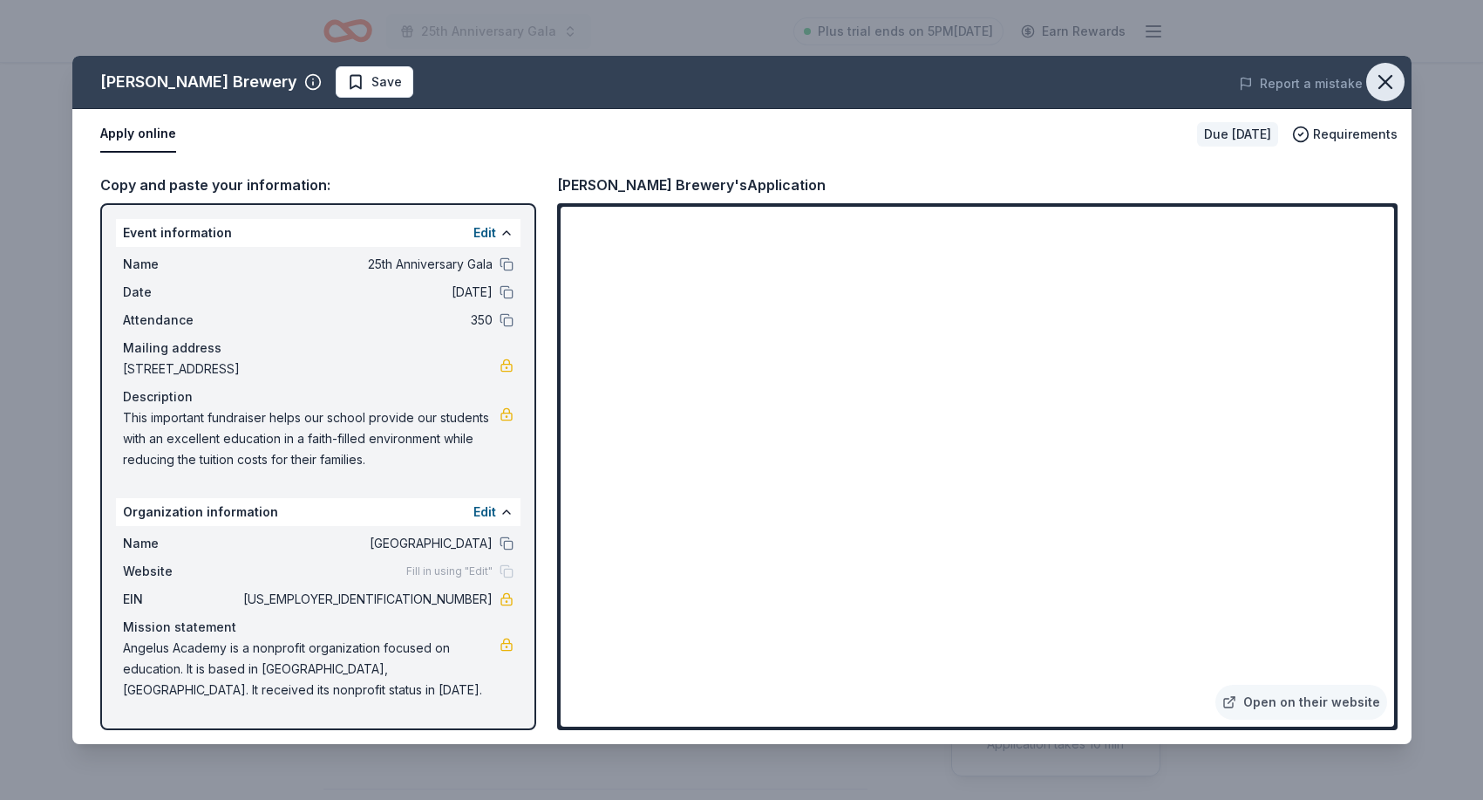
click at [1382, 83] on icon "button" at bounding box center [1386, 82] width 24 height 24
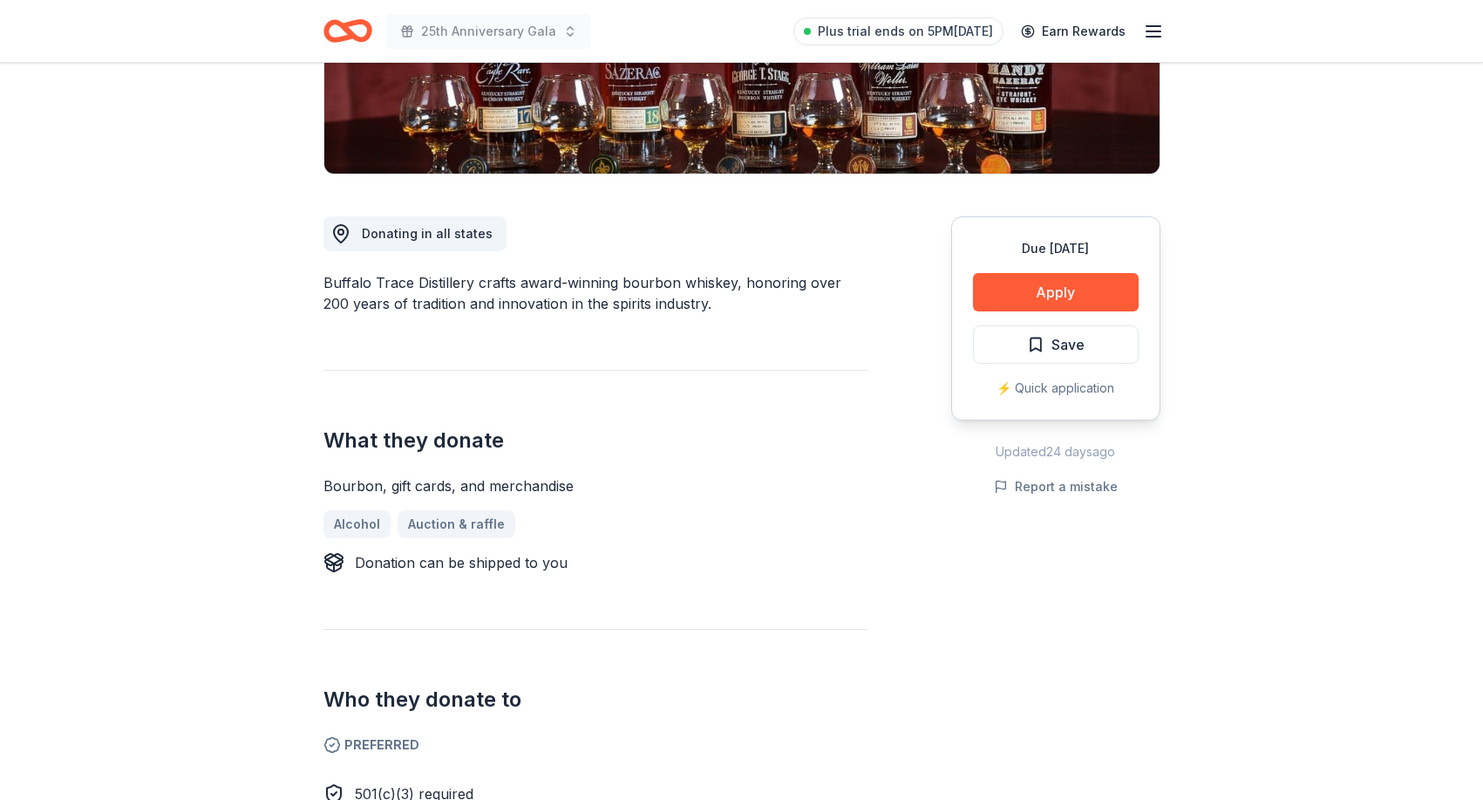
scroll to position [357, 0]
click at [1071, 290] on button "Apply" at bounding box center [1056, 291] width 166 height 38
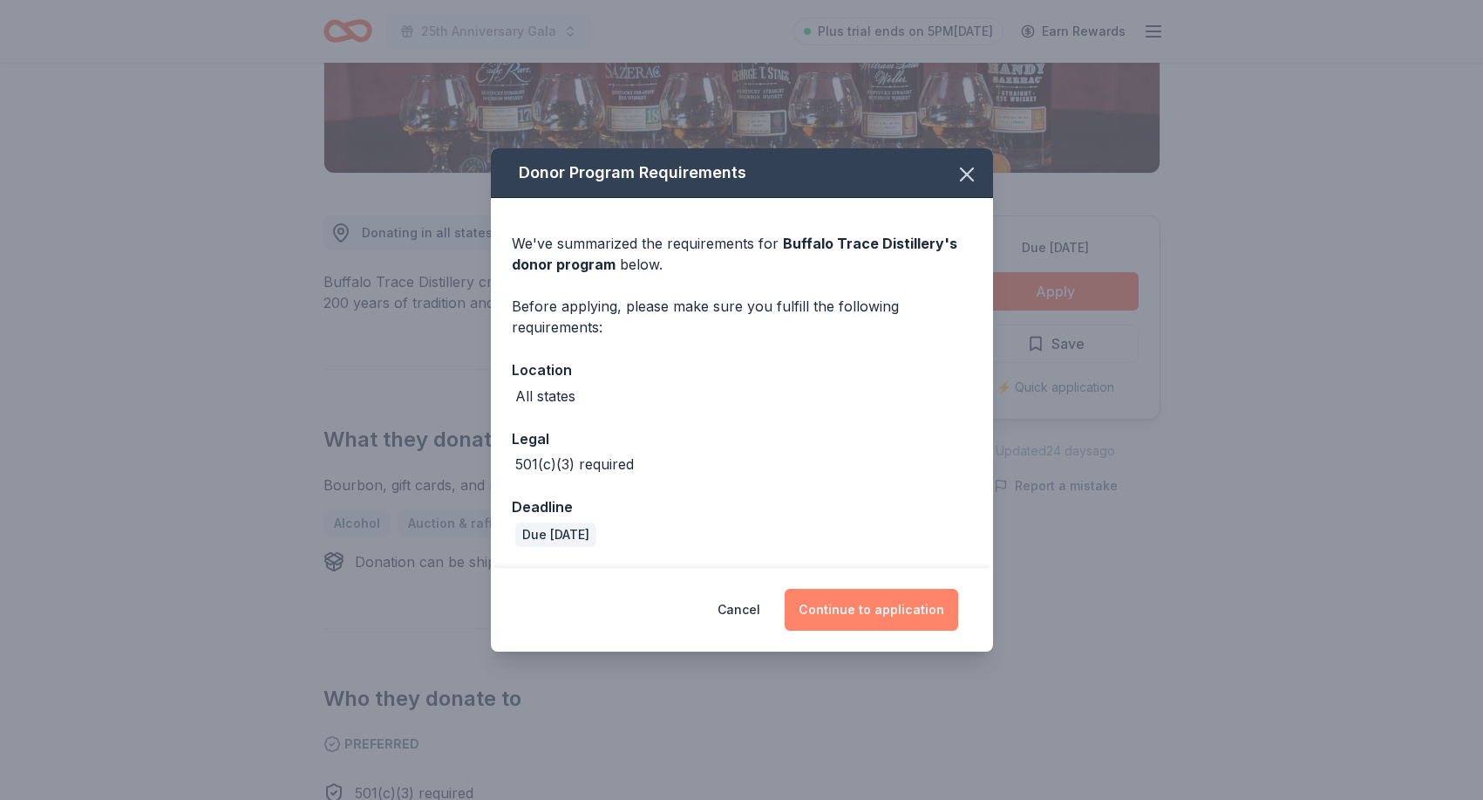
click at [899, 607] on button "Continue to application" at bounding box center [872, 610] width 174 height 42
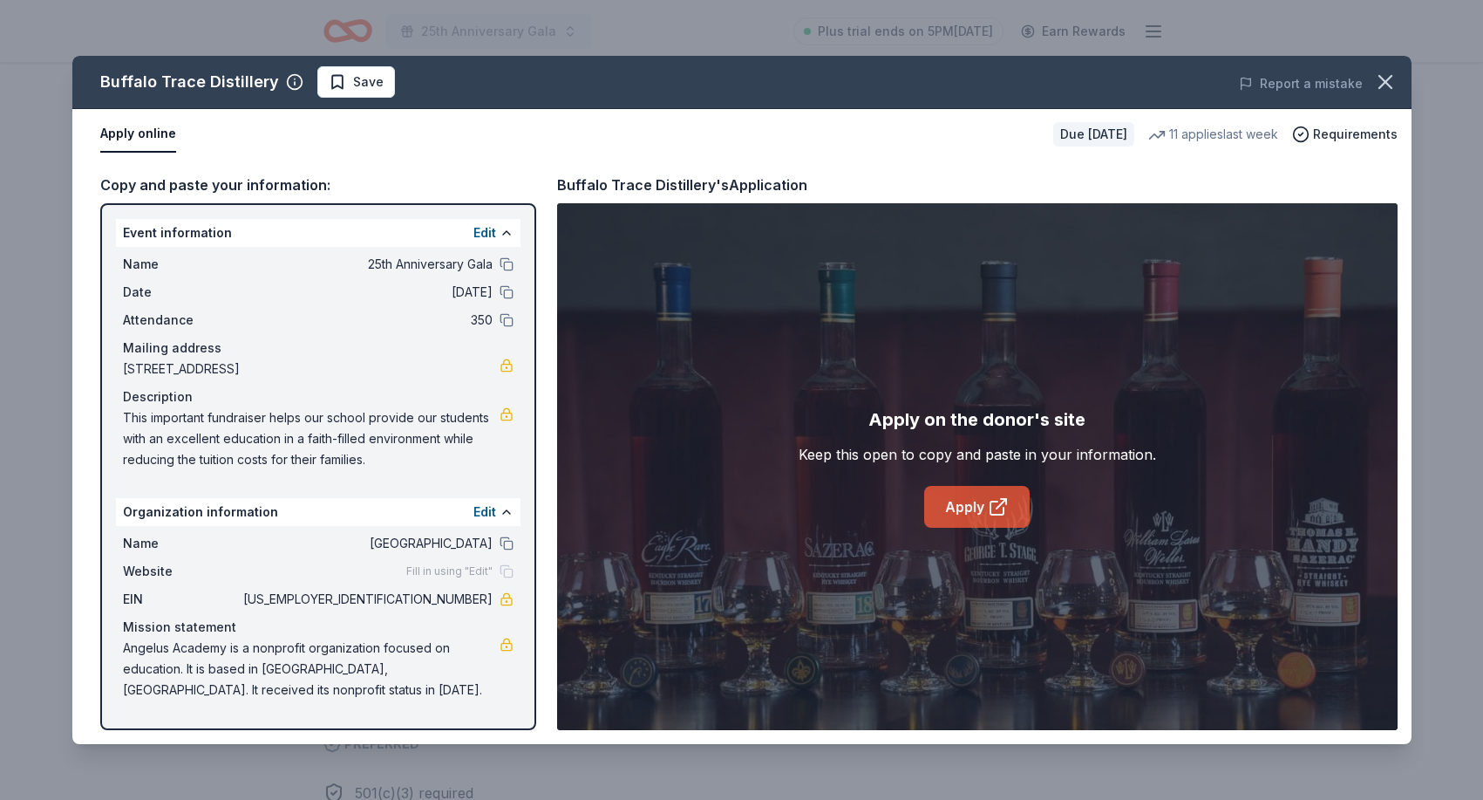
click at [982, 504] on link "Apply" at bounding box center [977, 507] width 106 height 42
click at [1386, 78] on icon "button" at bounding box center [1386, 82] width 24 height 24
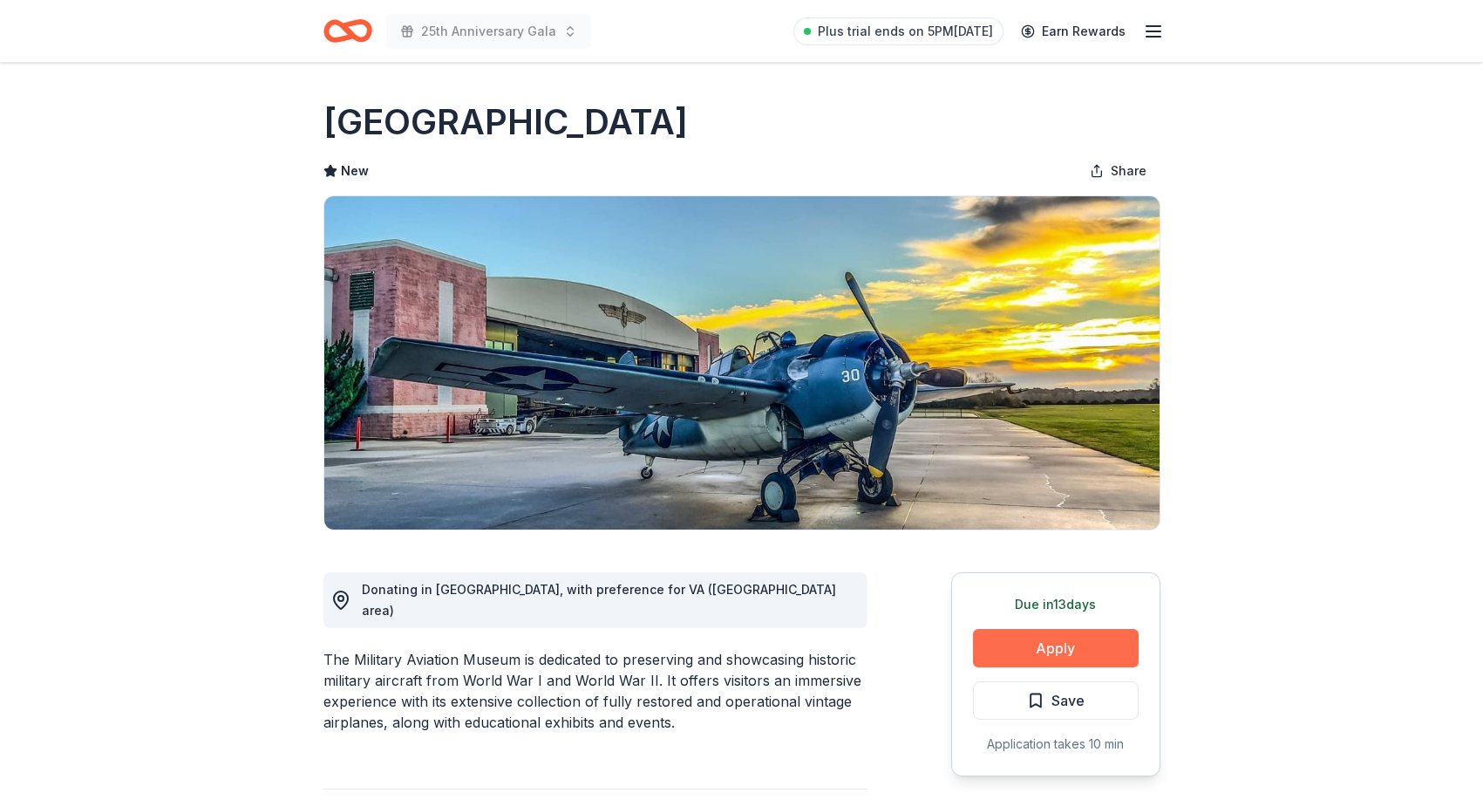
click at [1086, 650] on button "Apply" at bounding box center [1056, 648] width 166 height 38
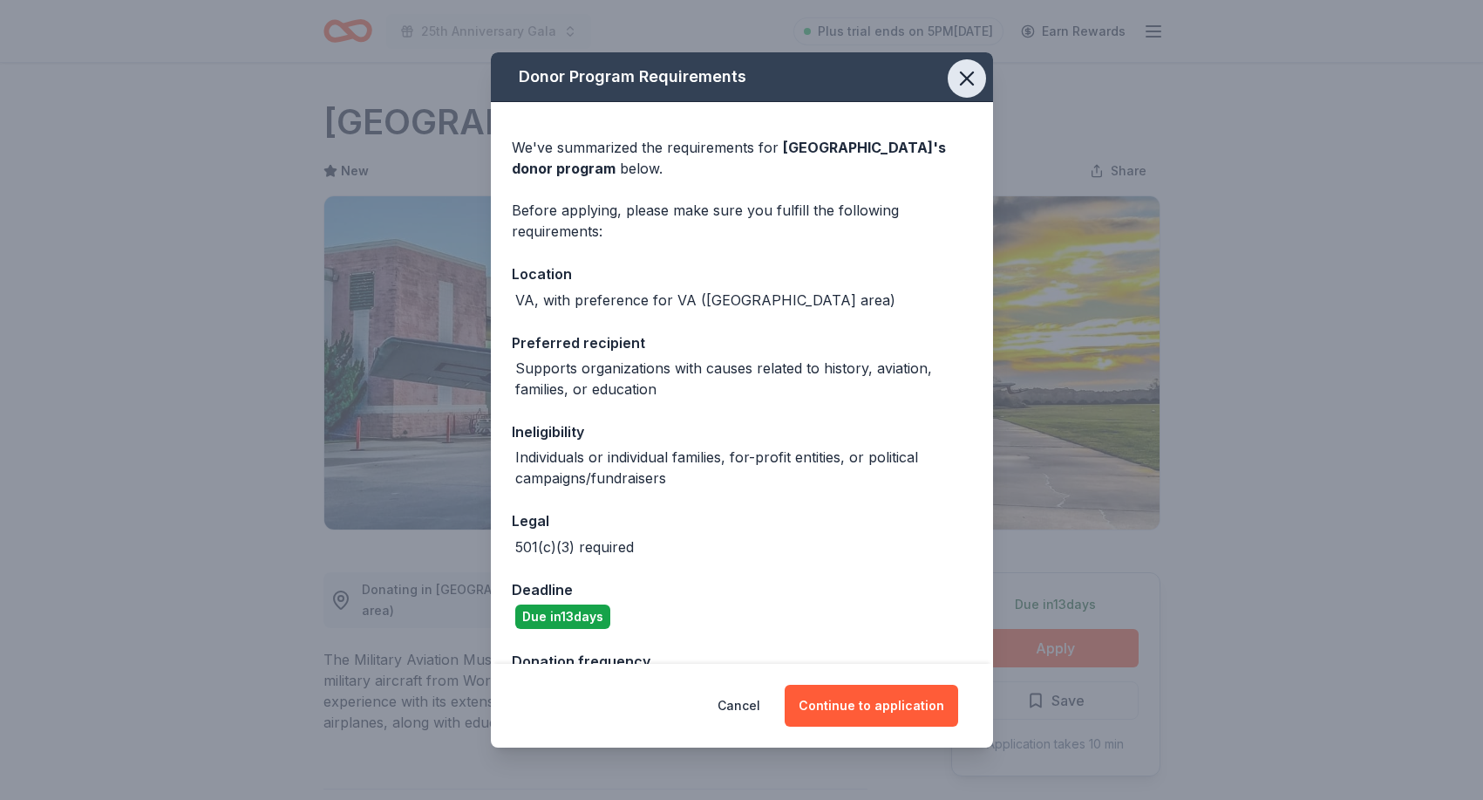
click at [965, 74] on icon "button" at bounding box center [967, 78] width 24 height 24
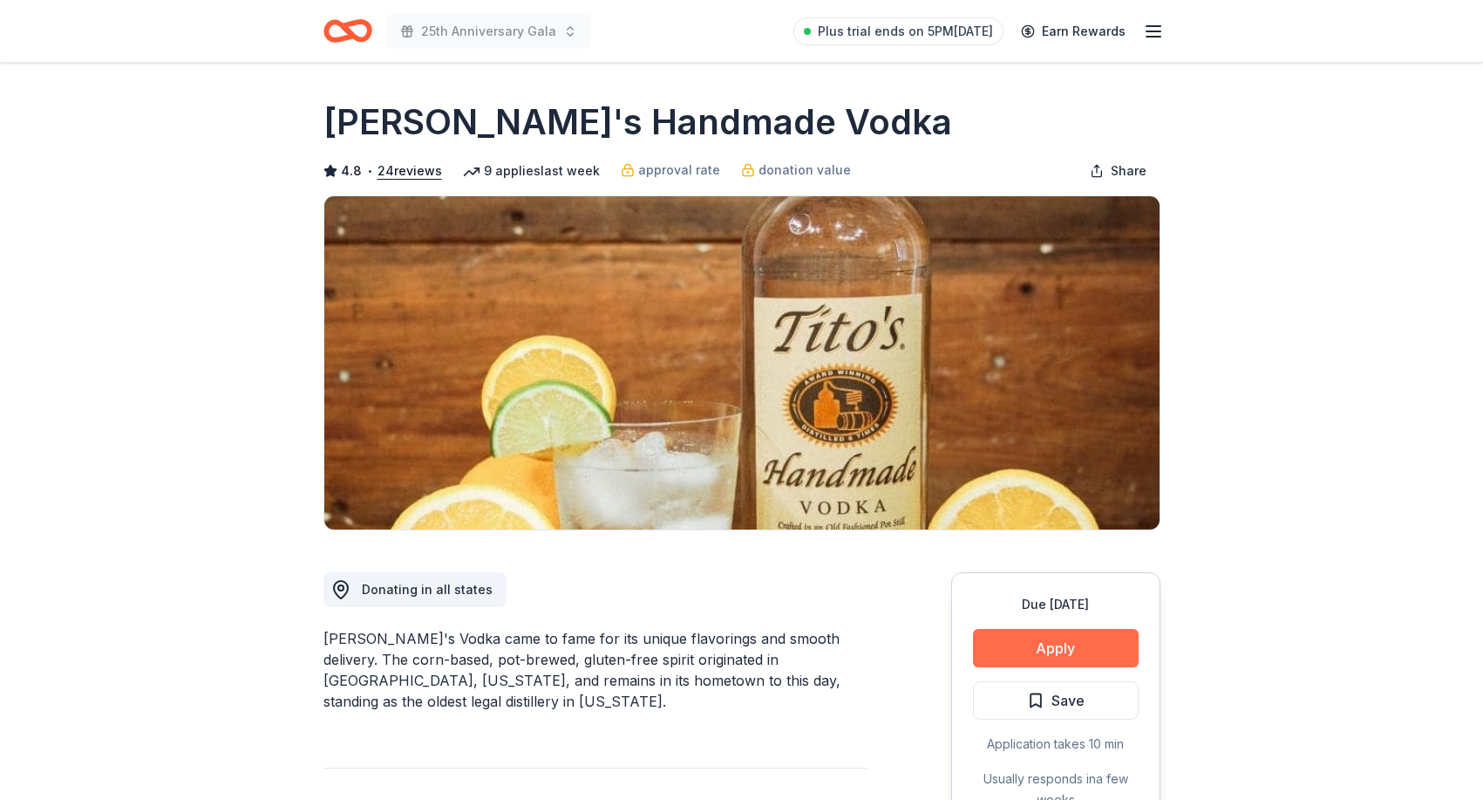
click at [1062, 643] on button "Apply" at bounding box center [1056, 648] width 166 height 38
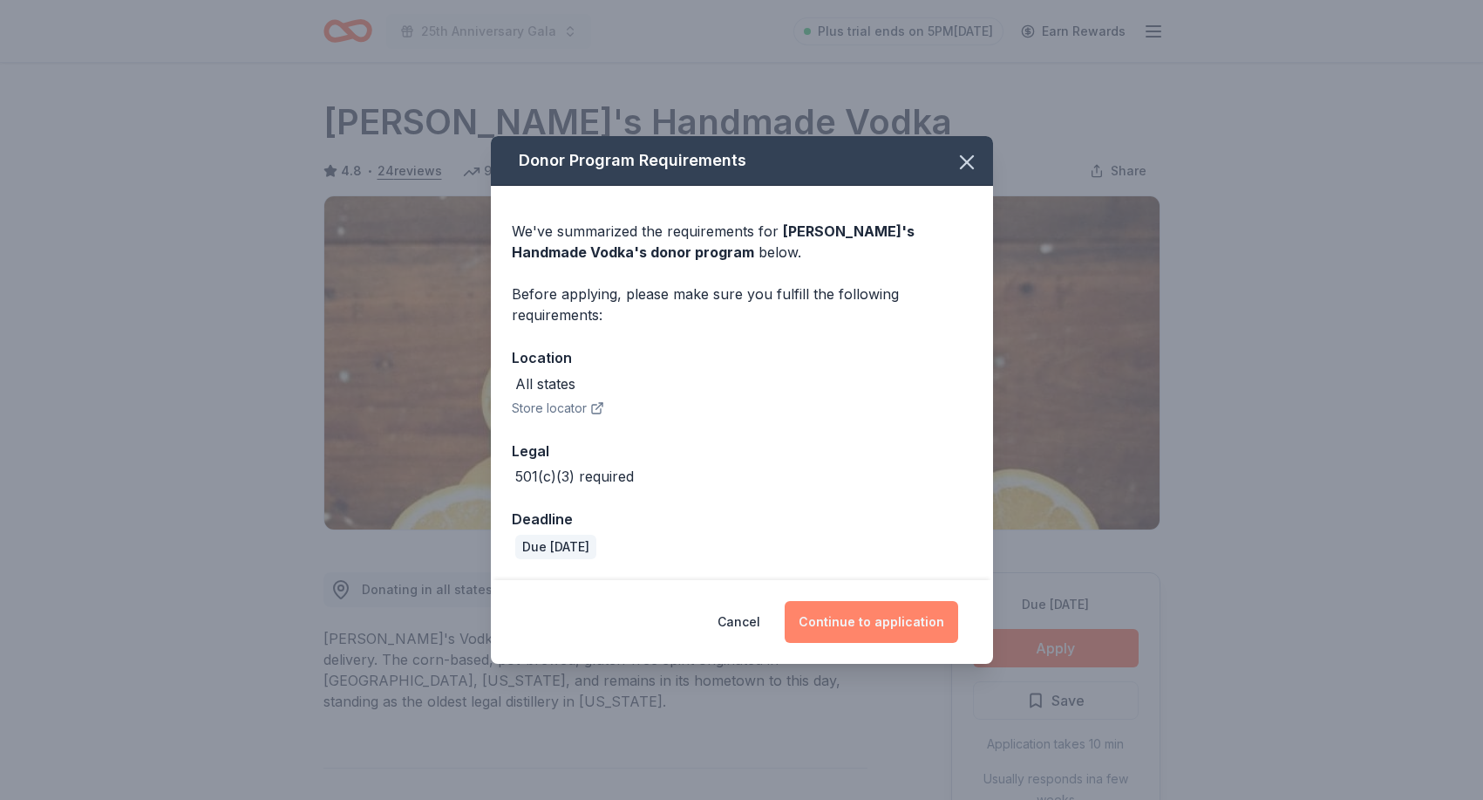
click at [896, 616] on button "Continue to application" at bounding box center [872, 622] width 174 height 42
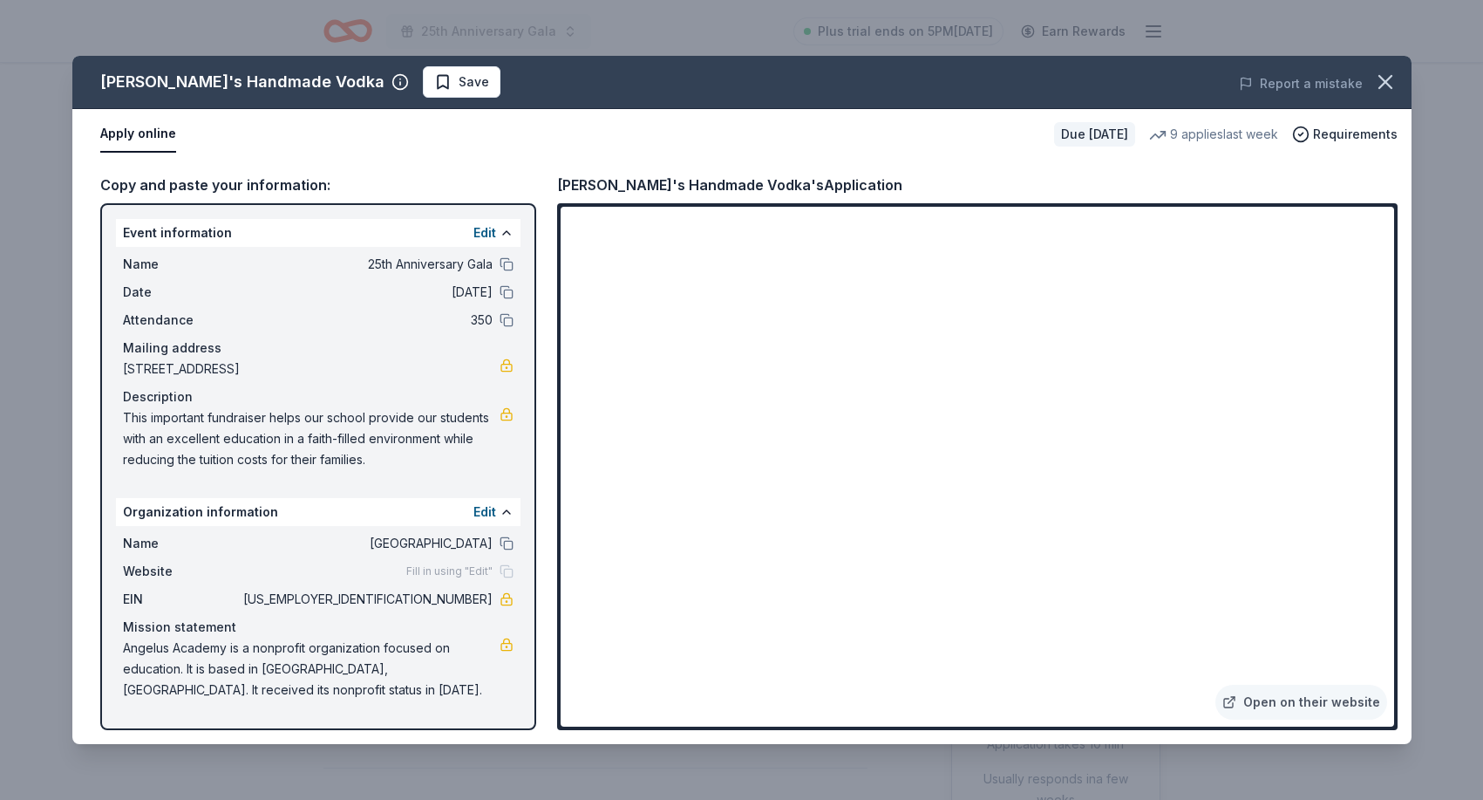
drag, startPoint x: 426, startPoint y: 598, endPoint x: 485, endPoint y: 597, distance: 59.3
click at [485, 597] on span "[US_EMPLOYER_IDENTIFICATION_NUMBER]" at bounding box center [366, 599] width 253 height 21
